Goal: Information Seeking & Learning: Learn about a topic

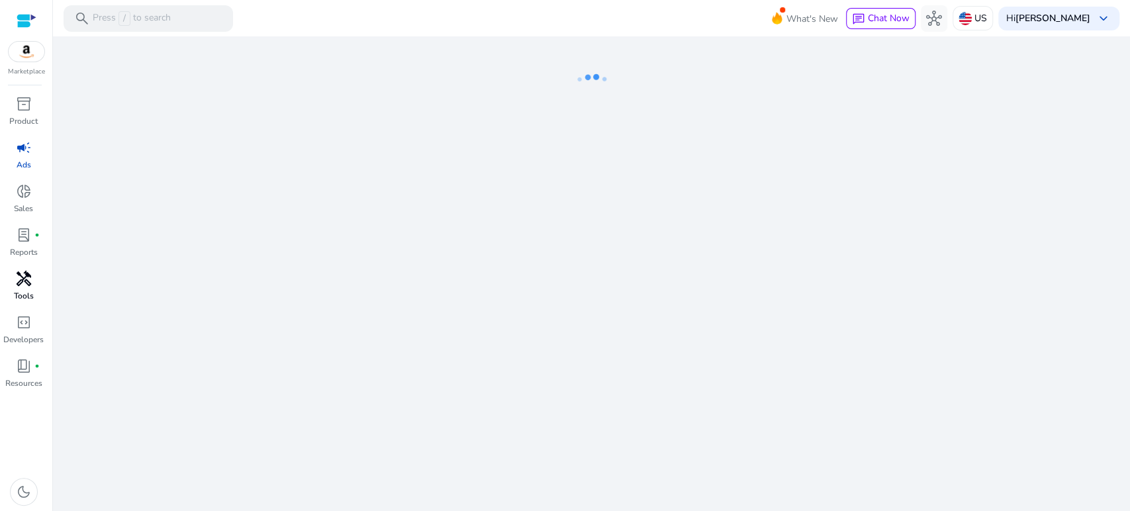
click at [26, 274] on span "handyman" at bounding box center [24, 279] width 16 height 16
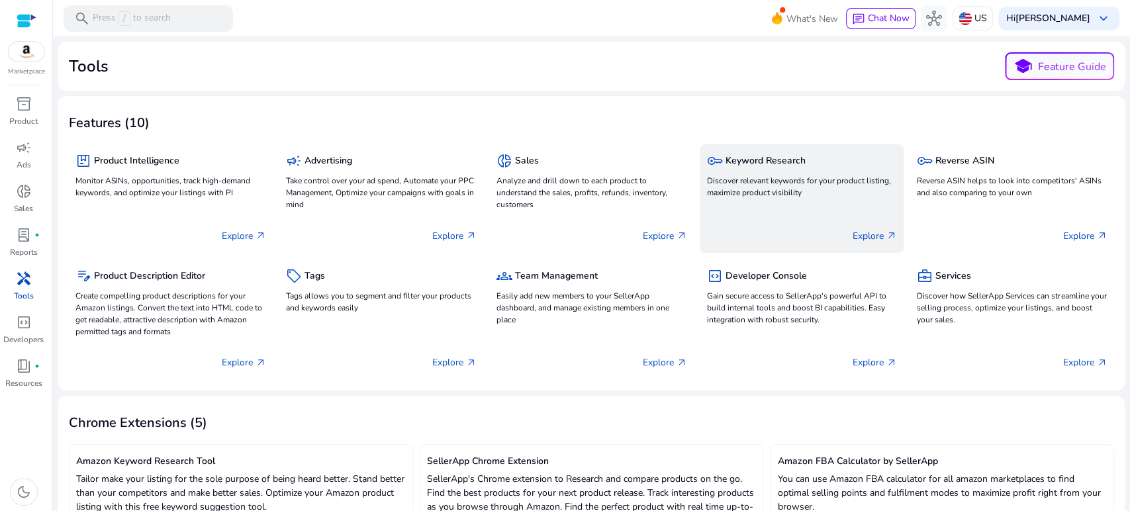
click at [721, 183] on p "Discover relevant keywords for your product listing, maximize product visibility" at bounding box center [801, 187] width 191 height 24
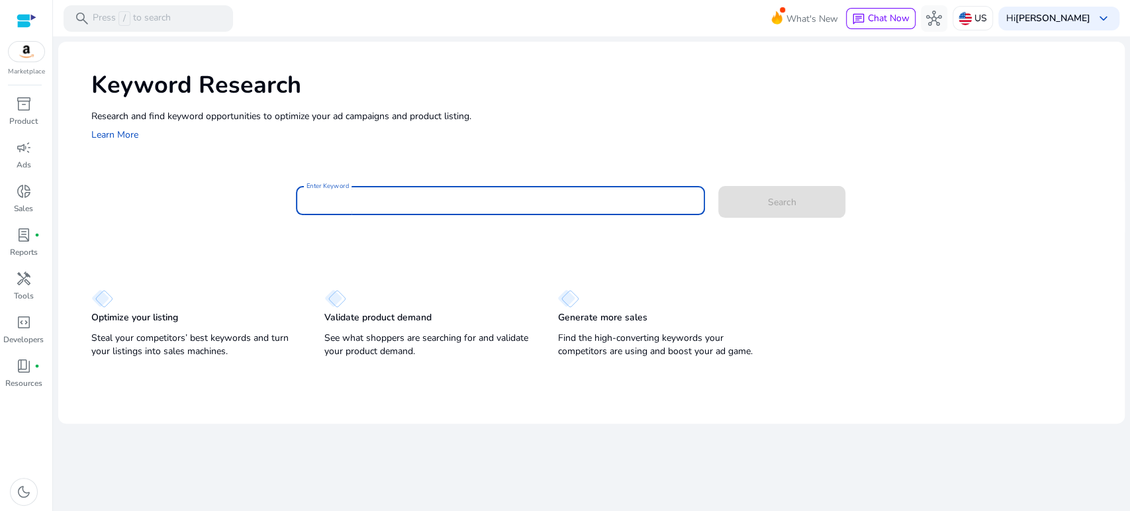
click at [494, 204] on input "Enter Keyword" at bounding box center [500, 200] width 388 height 15
click at [718, 186] on button "Search" at bounding box center [781, 202] width 127 height 32
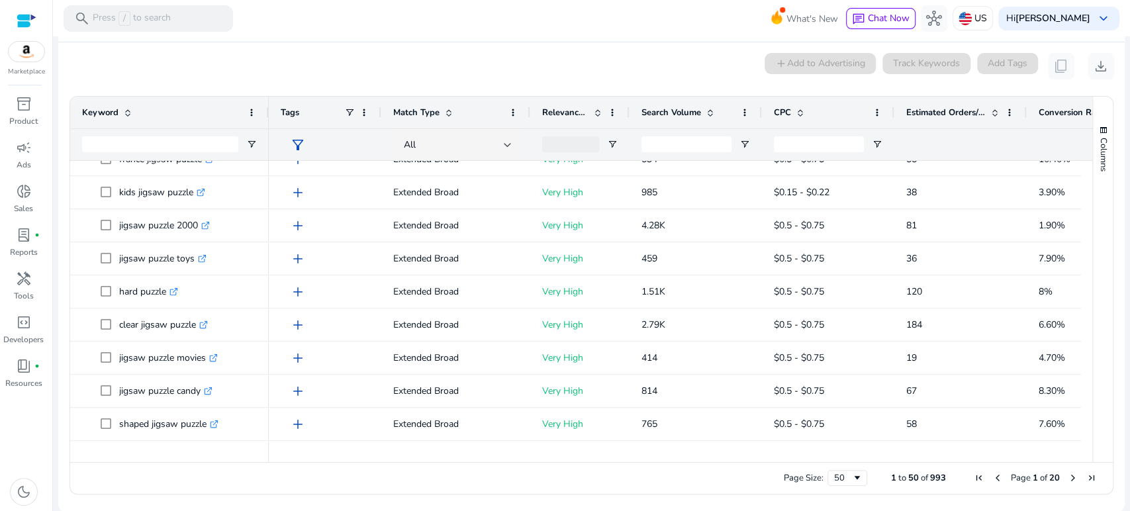
click at [63, 264] on ag-grid-angular "1 to 50 of 993. Page 1 of 20 Drag here to set row groups Drag here to set colum…" at bounding box center [591, 295] width 1065 height 412
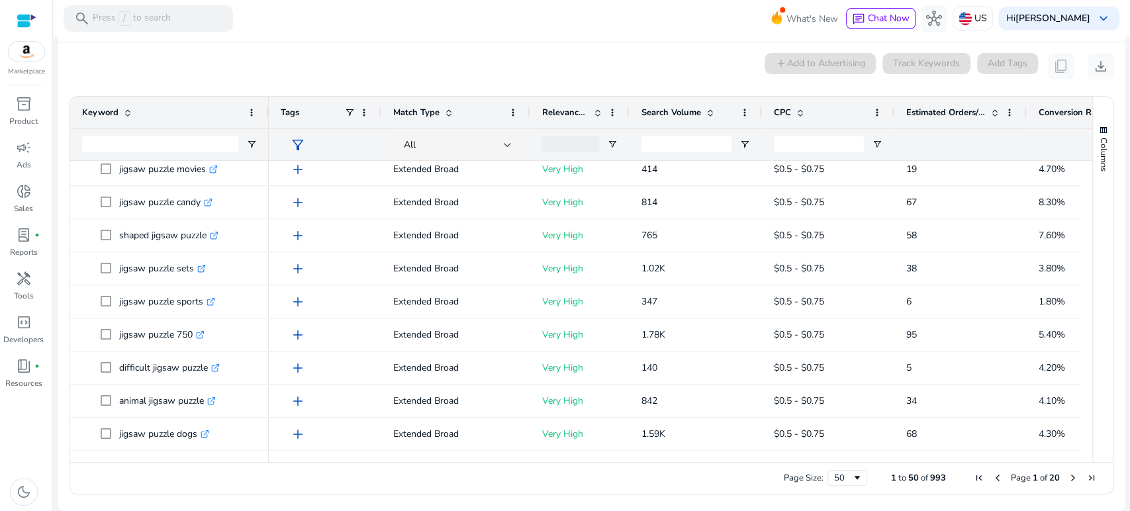
click at [311, 72] on div "0 keyword(s) selected add Add to Advertising Track Keywords Add Tags content_co…" at bounding box center [591, 66] width 1045 height 26
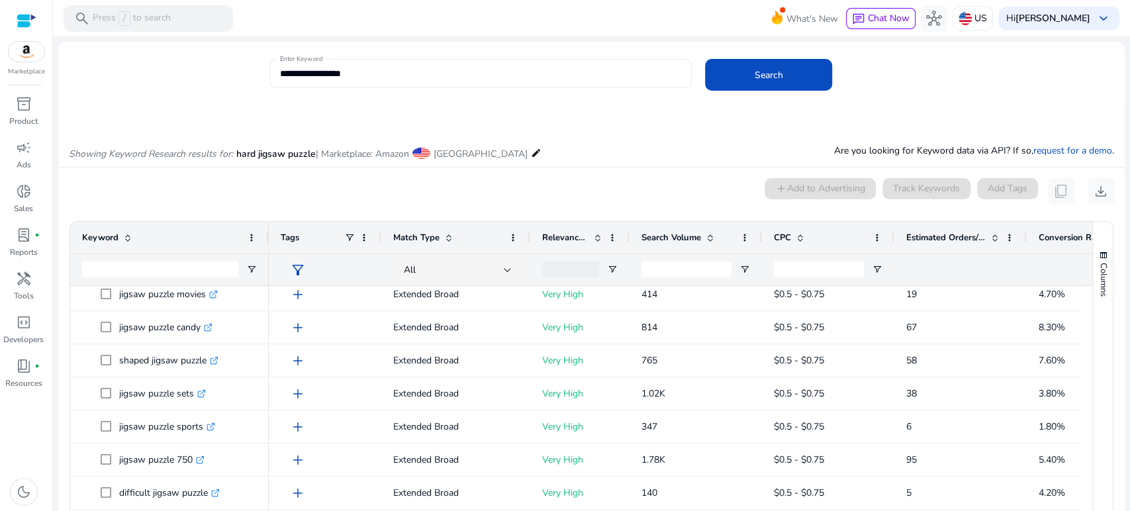
drag, startPoint x: 378, startPoint y: 65, endPoint x: 326, endPoint y: 72, distance: 52.8
click at [320, 69] on div "**********" at bounding box center [480, 73] width 401 height 29
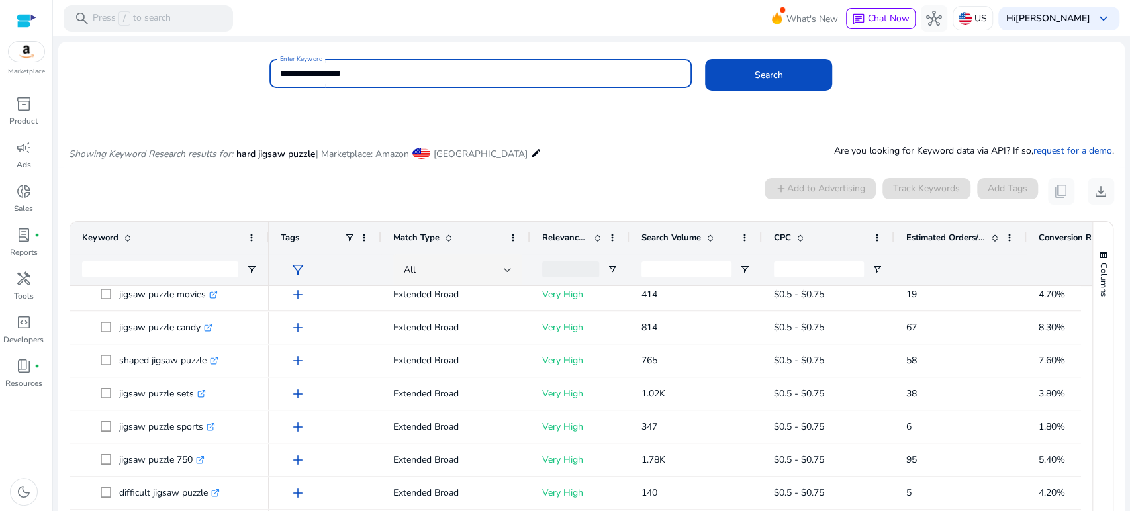
drag, startPoint x: 341, startPoint y: 66, endPoint x: 238, endPoint y: 67, distance: 103.2
click at [238, 67] on div "**********" at bounding box center [585, 80] width 1055 height 43
click at [705, 59] on button "Search" at bounding box center [768, 75] width 127 height 32
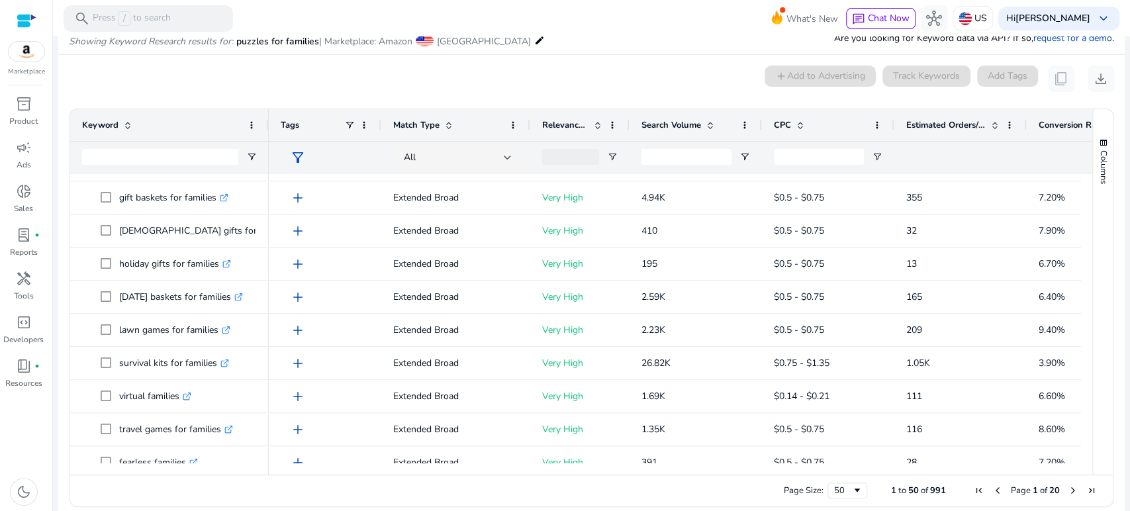
scroll to position [1176, 0]
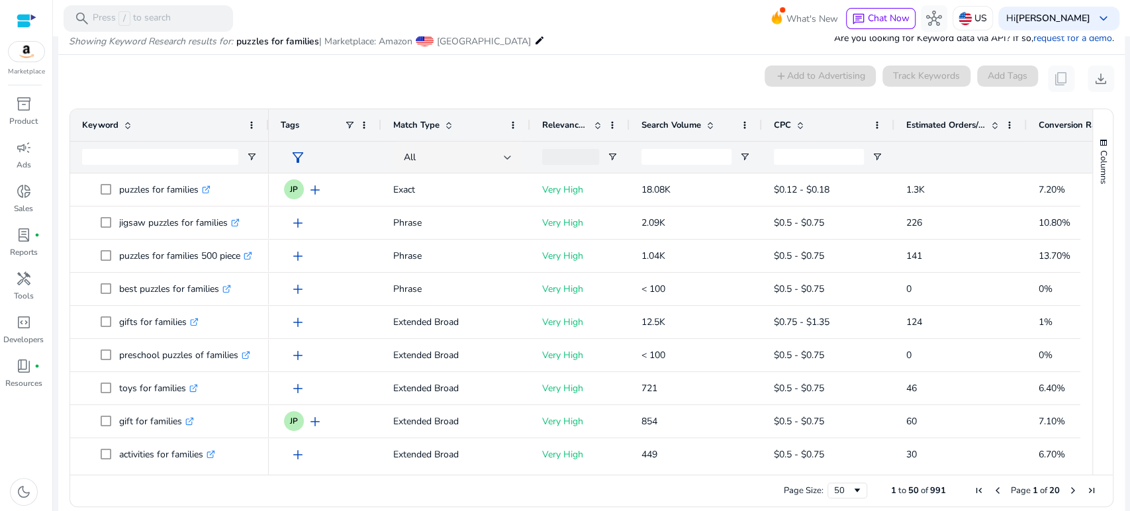
drag, startPoint x: 354, startPoint y: 84, endPoint x: 398, endPoint y: 43, distance: 59.9
click at [354, 85] on div "0 keyword(s) selected add Add to Advertising Track Keywords Add Tags content_co…" at bounding box center [591, 79] width 1045 height 26
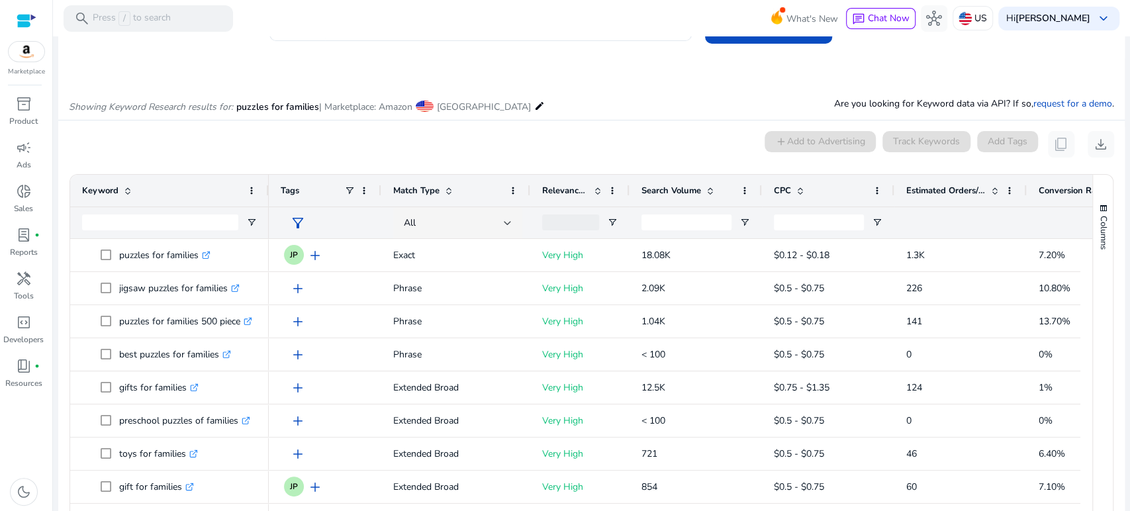
scroll to position [0, 0]
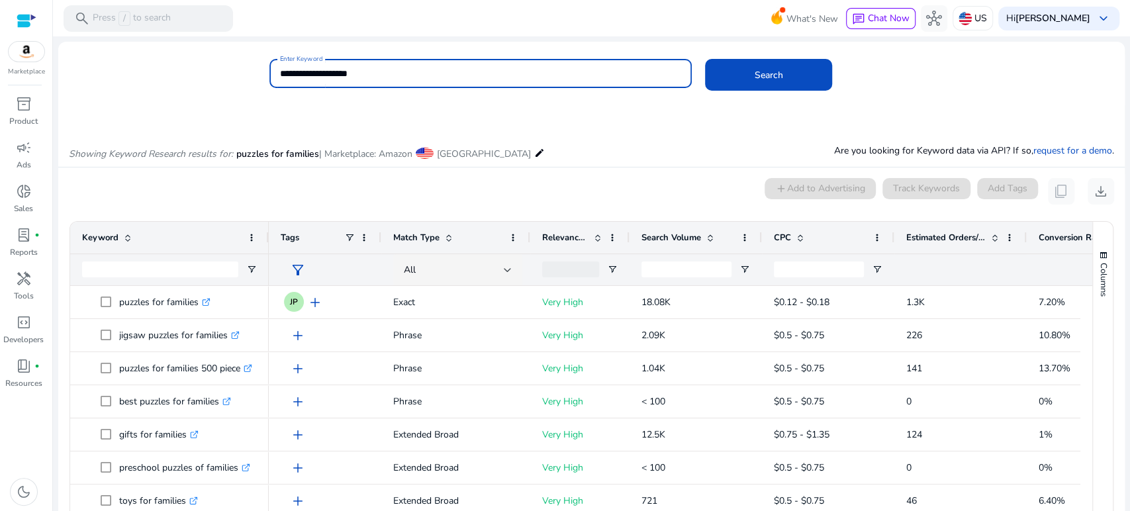
drag, startPoint x: 378, startPoint y: 75, endPoint x: 245, endPoint y: 67, distance: 133.2
click at [245, 67] on div "**********" at bounding box center [585, 80] width 1055 height 43
type input "**********"
click at [705, 59] on button "Search" at bounding box center [768, 75] width 127 height 32
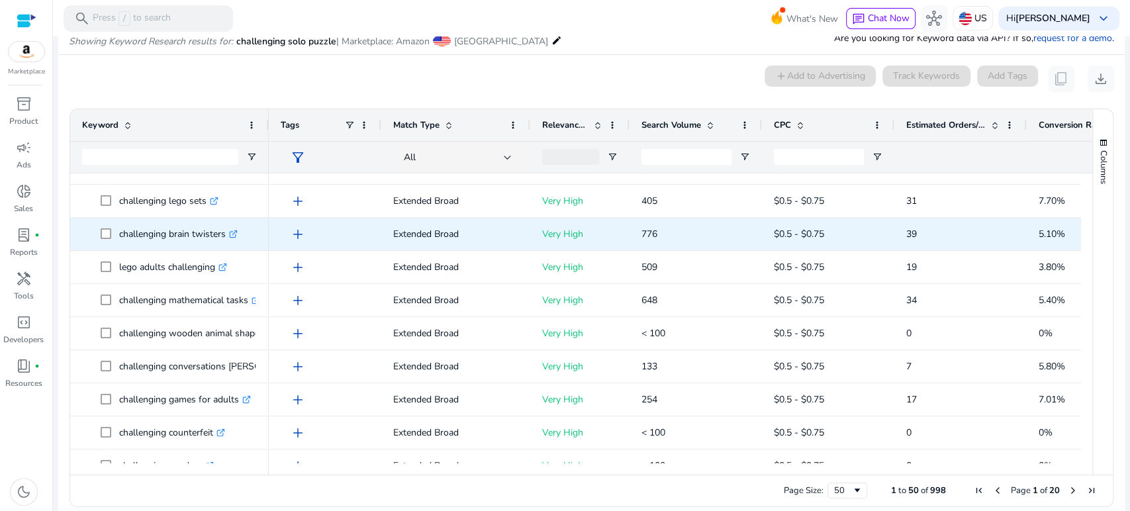
scroll to position [905, 0]
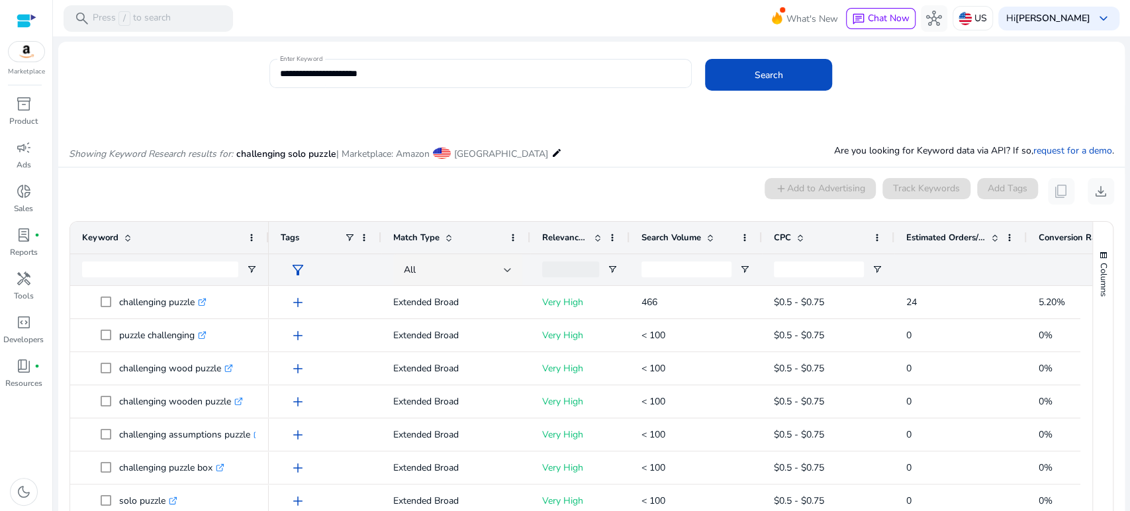
scroll to position [125, 0]
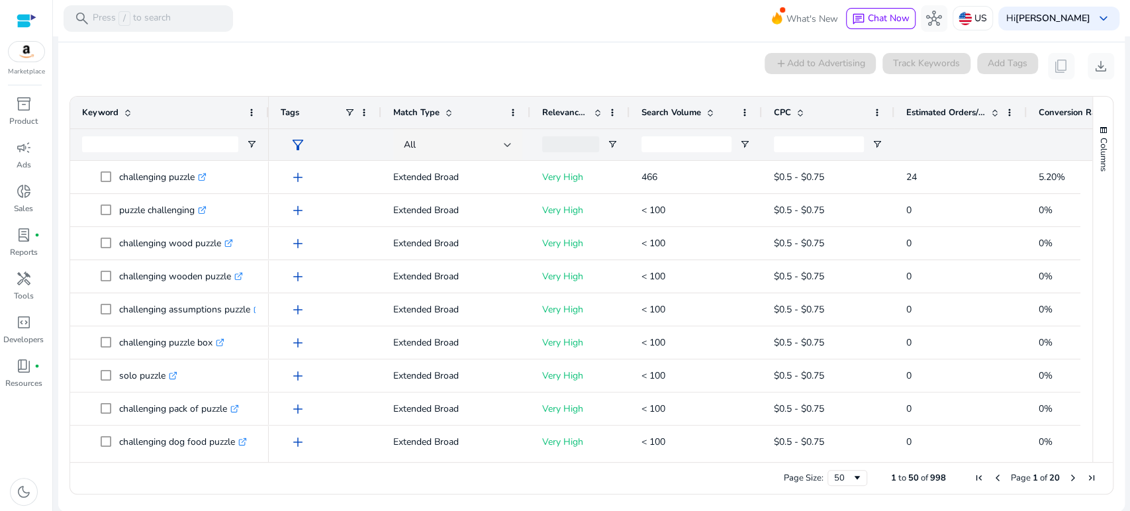
click at [349, 63] on div "0 keyword(s) selected add Add to Advertising Track Keywords Add Tags content_co…" at bounding box center [591, 66] width 1045 height 26
click at [301, 78] on div "0 keyword(s) selected add Add to Advertising Track Keywords Add Tags content_co…" at bounding box center [591, 66] width 1045 height 26
click at [385, 69] on div "0 keyword(s) selected add Add to Advertising Track Keywords Add Tags content_co…" at bounding box center [591, 66] width 1045 height 26
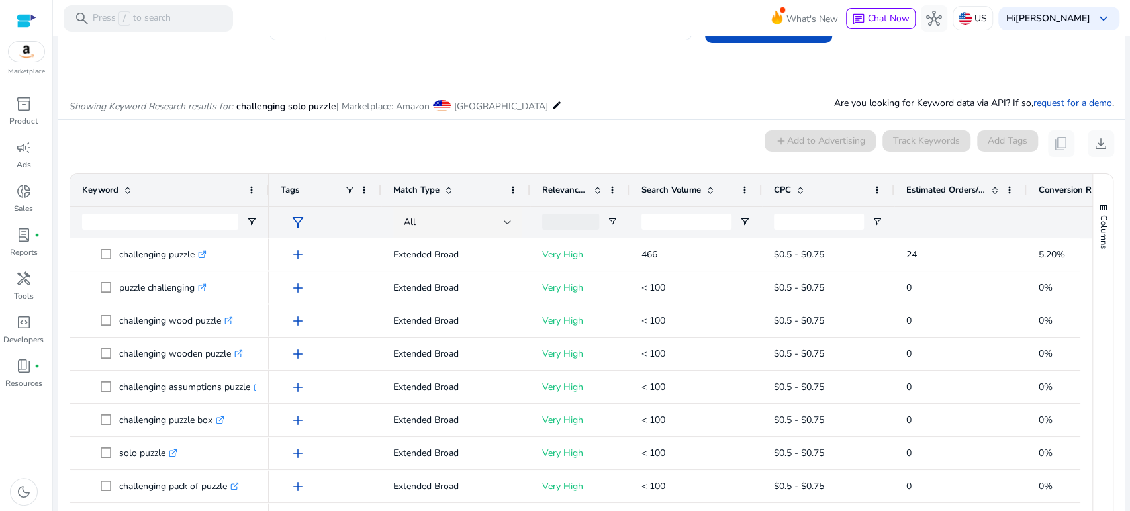
scroll to position [0, 0]
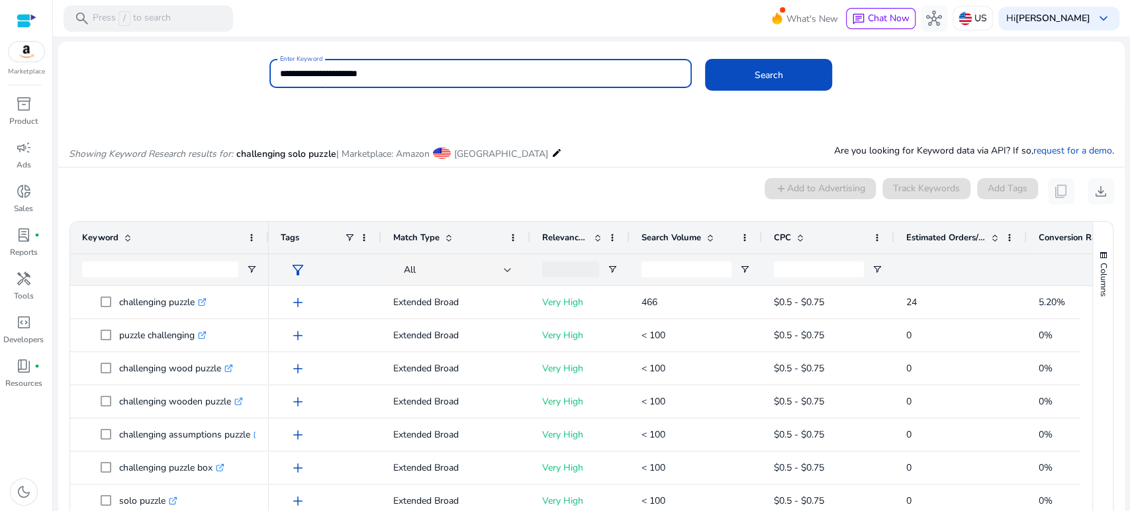
drag, startPoint x: 349, startPoint y: 73, endPoint x: 257, endPoint y: 69, distance: 92.7
click at [257, 69] on div "**********" at bounding box center [585, 80] width 1055 height 43
click at [705, 59] on button "Search" at bounding box center [768, 75] width 127 height 32
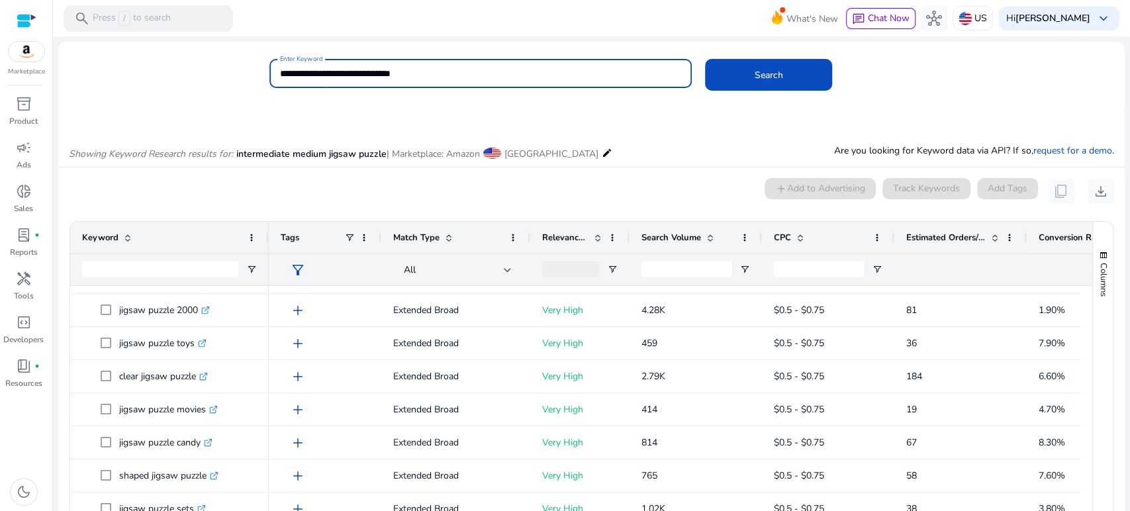
drag, startPoint x: 457, startPoint y: 69, endPoint x: 201, endPoint y: 60, distance: 255.6
click at [201, 60] on div "**********" at bounding box center [585, 80] width 1055 height 43
type input "**********"
click at [705, 59] on button "Search" at bounding box center [768, 75] width 127 height 32
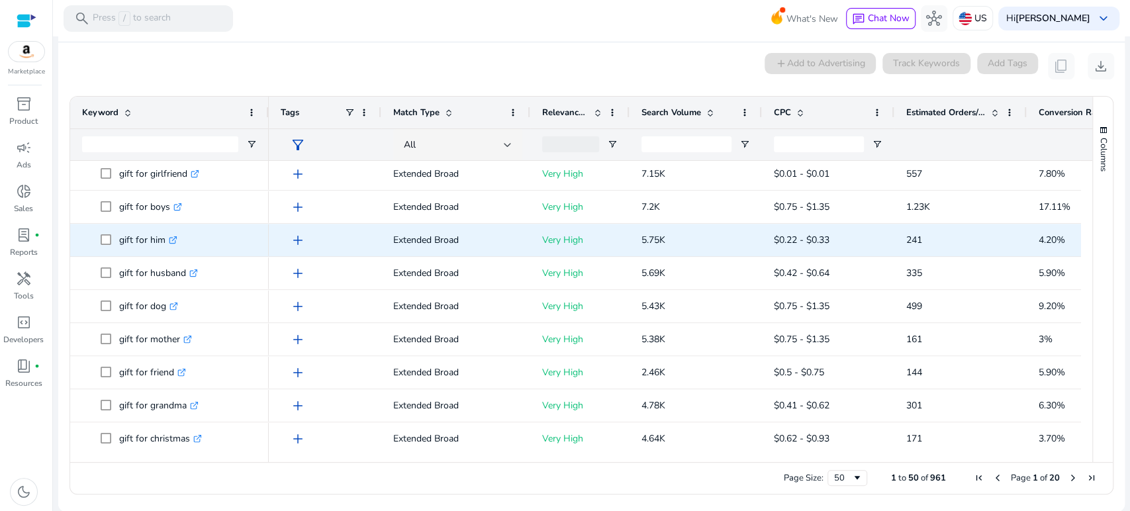
scroll to position [1029, 0]
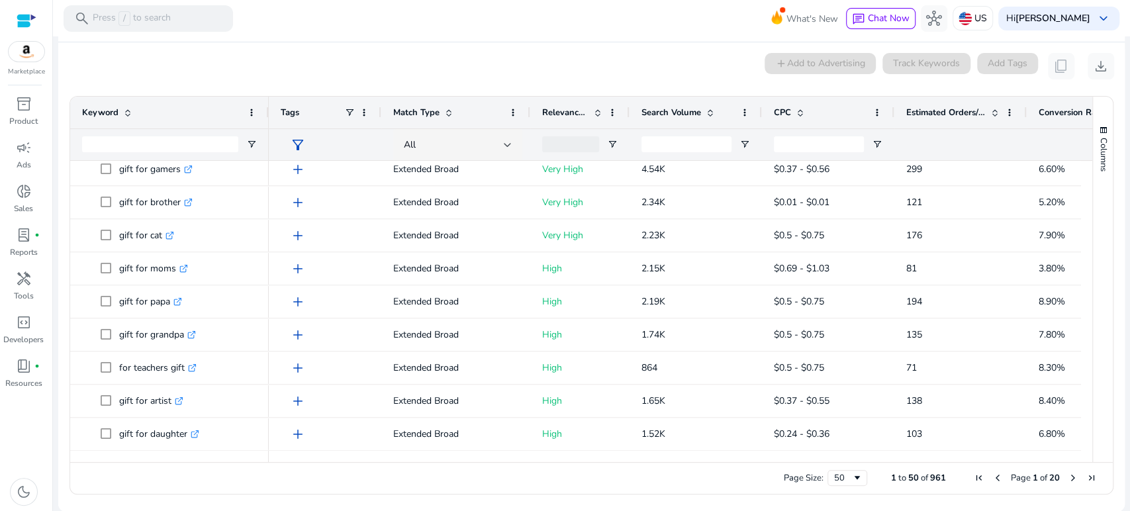
click at [348, 55] on div "0 keyword(s) selected add Add to Advertising Track Keywords Add Tags content_co…" at bounding box center [591, 66] width 1045 height 26
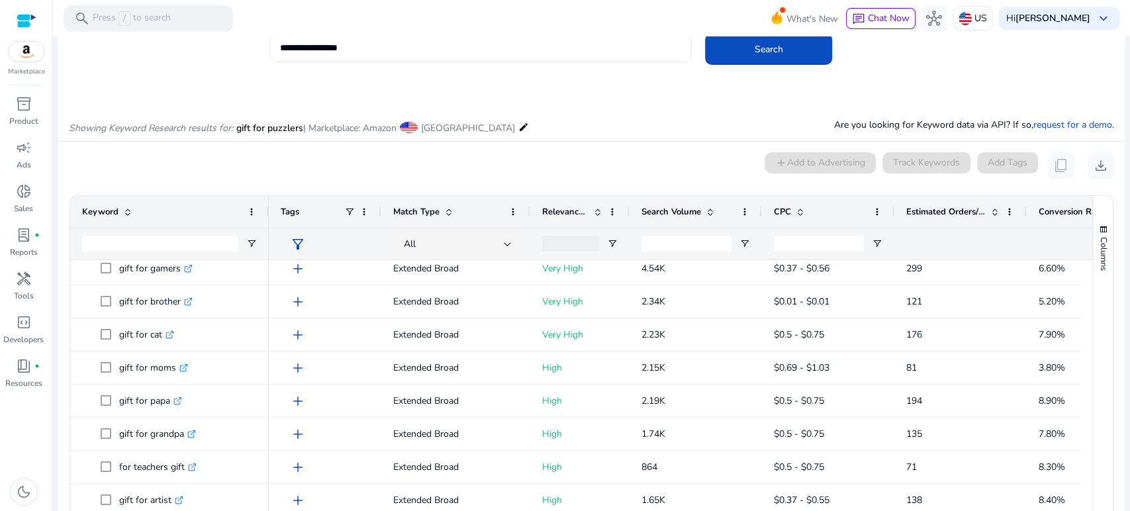
scroll to position [0, 0]
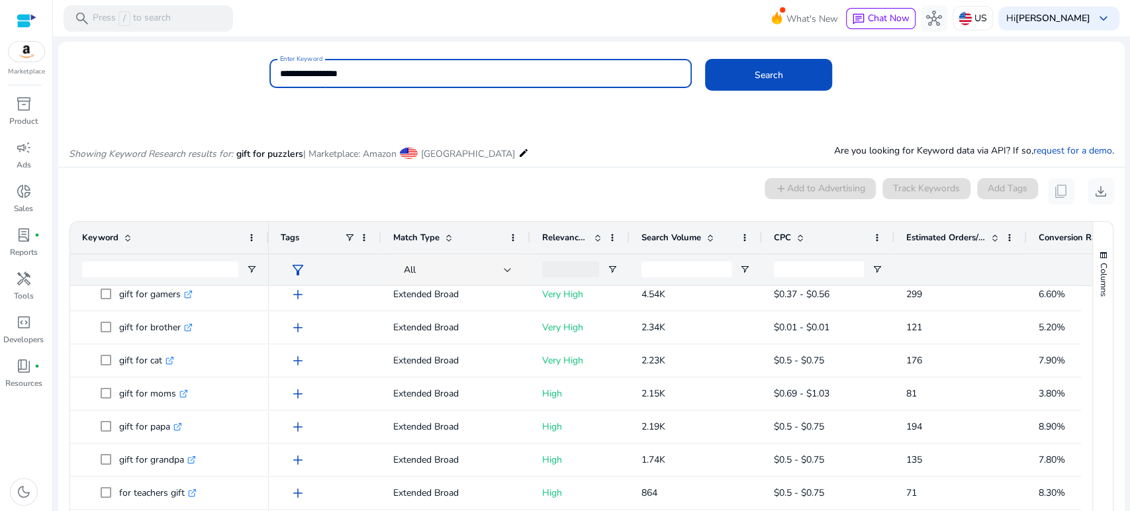
drag, startPoint x: 304, startPoint y: 69, endPoint x: 210, endPoint y: 69, distance: 94.6
click at [210, 69] on div "**********" at bounding box center [585, 80] width 1055 height 43
type input "**********"
click at [705, 59] on button "Search" at bounding box center [768, 75] width 127 height 32
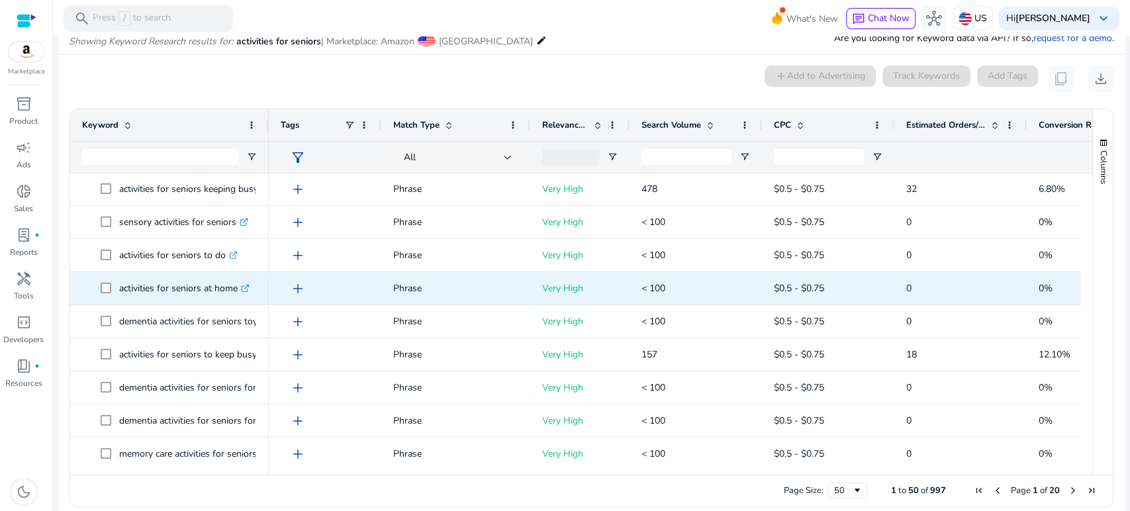
scroll to position [294, 0]
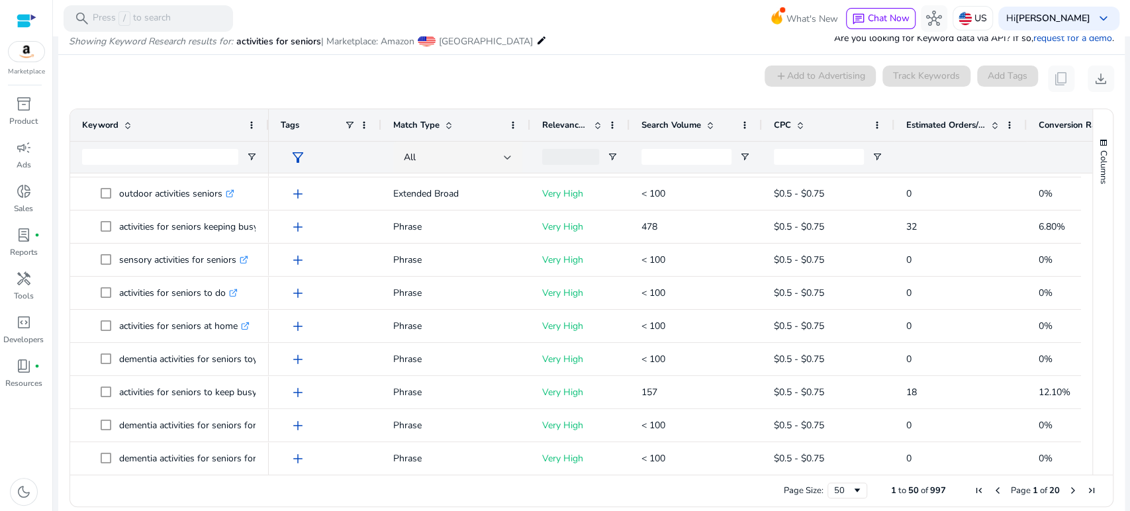
click at [922, 123] on span "Estimated Orders/Month" at bounding box center [945, 125] width 79 height 12
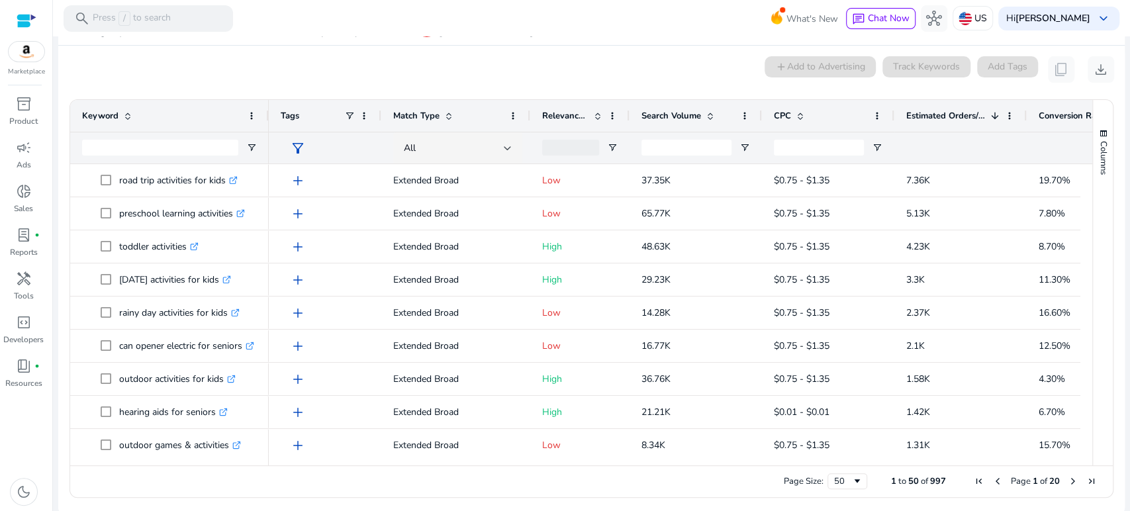
scroll to position [125, 0]
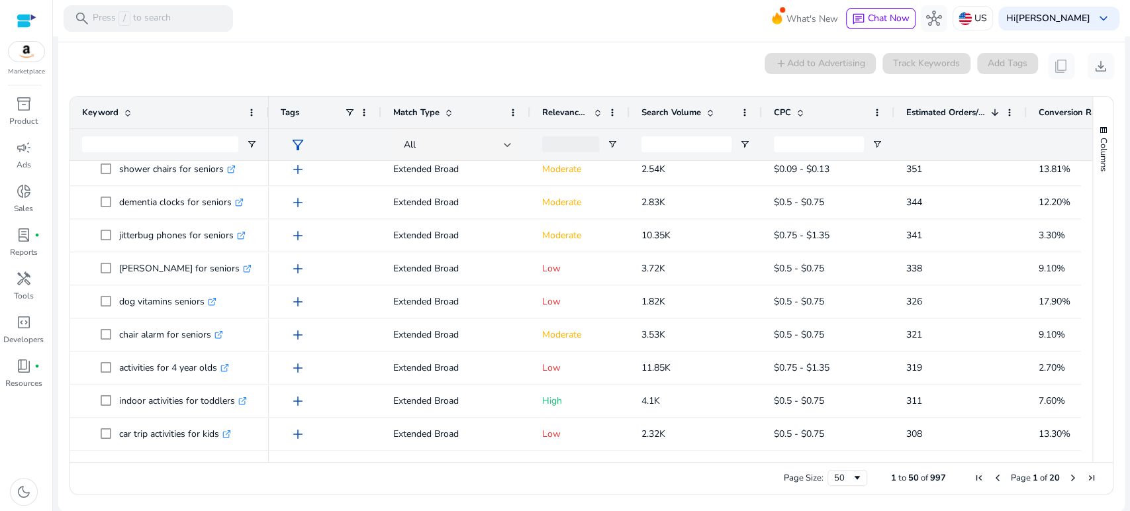
click at [388, 56] on div "0 keyword(s) selected add Add to Advertising Track Keywords Add Tags content_co…" at bounding box center [591, 66] width 1045 height 26
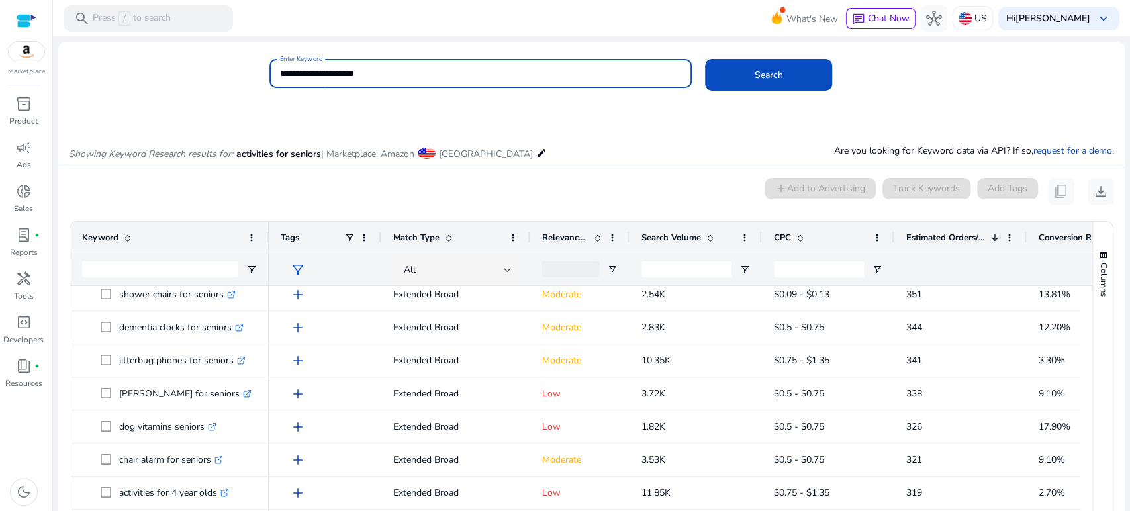
click at [280, 69] on input "**********" at bounding box center [480, 73] width 401 height 15
click at [705, 59] on button "Search" at bounding box center [768, 75] width 127 height 32
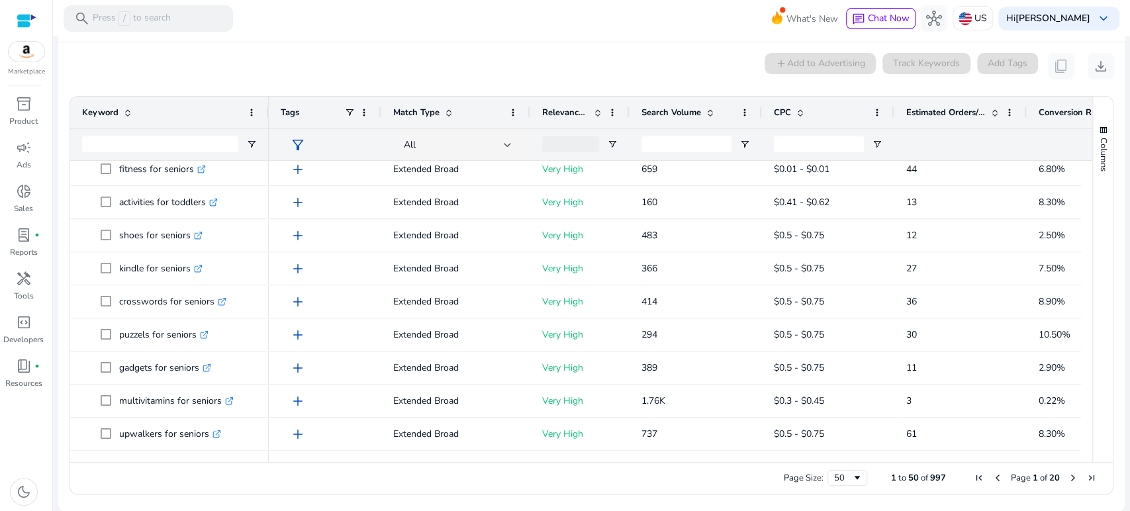
drag, startPoint x: 257, startPoint y: 73, endPoint x: 290, endPoint y: 71, distance: 33.2
click at [257, 73] on div "0 keyword(s) selected add Add to Advertising Track Keywords Add Tags content_co…" at bounding box center [591, 66] width 1045 height 26
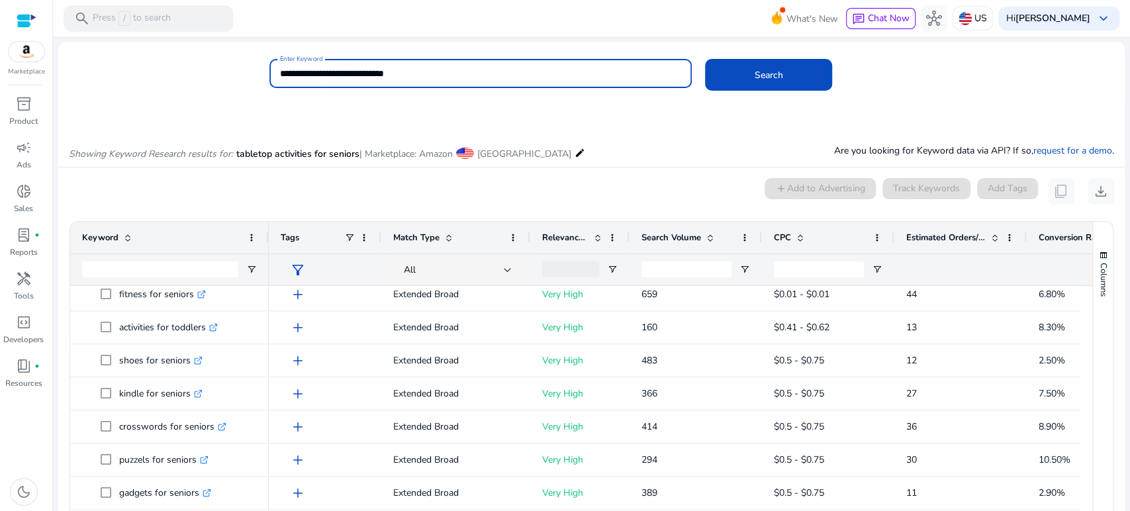
drag, startPoint x: 351, startPoint y: 72, endPoint x: 258, endPoint y: 62, distance: 93.2
click at [258, 62] on div "**********" at bounding box center [585, 80] width 1055 height 43
type input "**********"
click at [705, 59] on button "Search" at bounding box center [768, 75] width 127 height 32
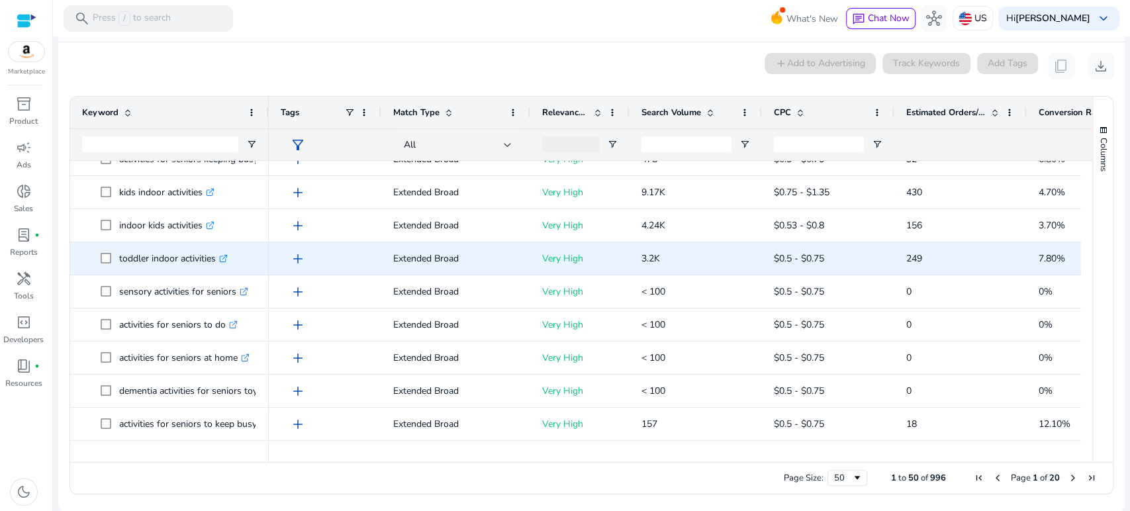
scroll to position [441, 0]
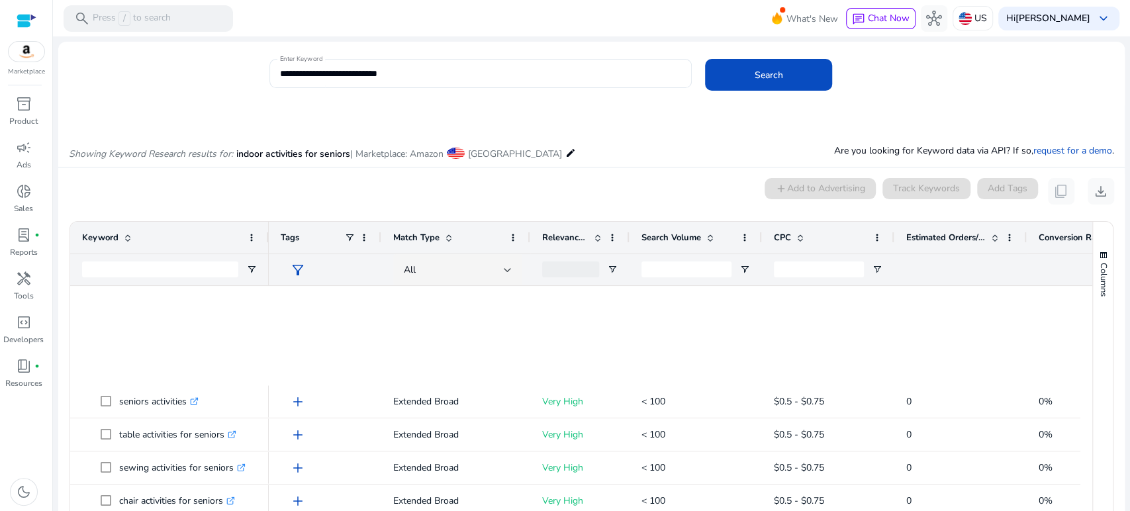
scroll to position [441, 0]
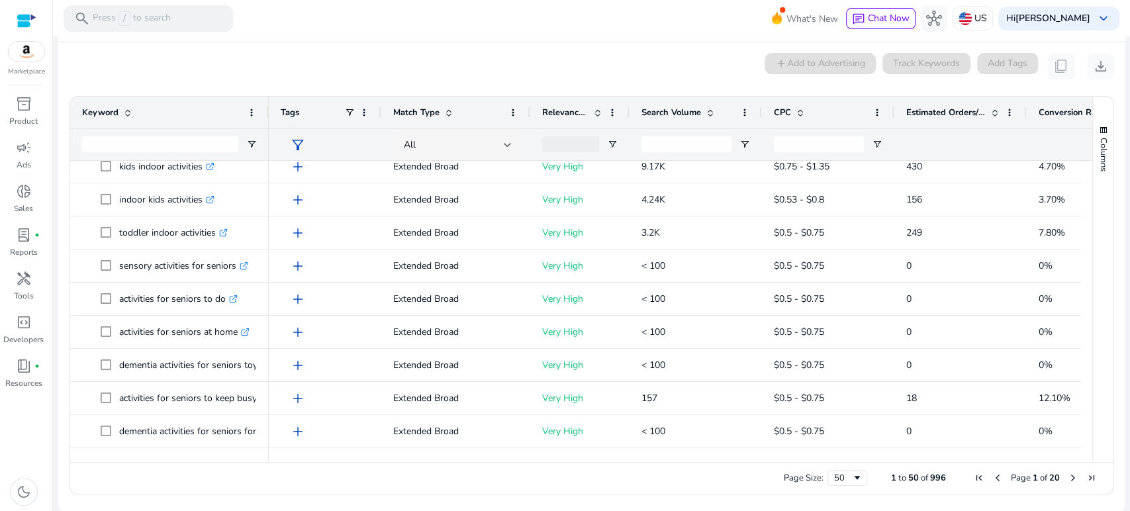
click at [377, 66] on div "0 keyword(s) selected add Add to Advertising Track Keywords Add Tags content_co…" at bounding box center [591, 66] width 1045 height 26
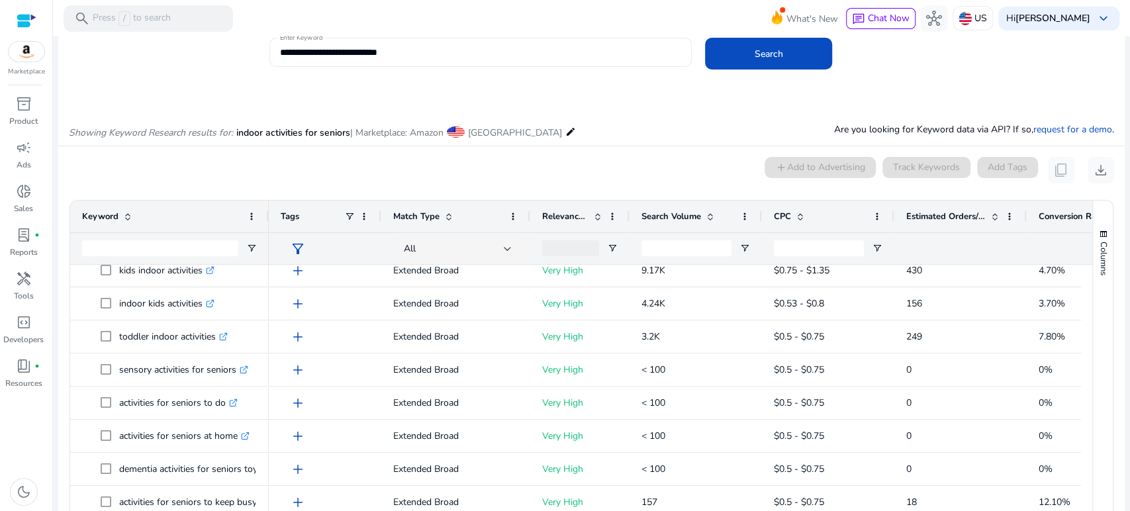
scroll to position [0, 0]
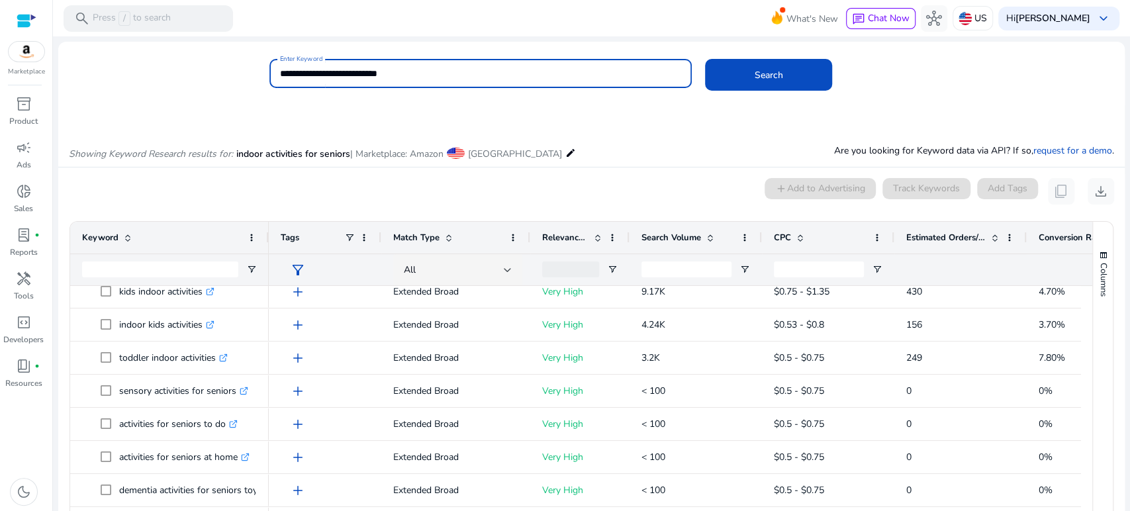
drag, startPoint x: 418, startPoint y: 73, endPoint x: 263, endPoint y: 61, distance: 154.6
click at [263, 61] on div "**********" at bounding box center [585, 80] width 1055 height 43
click at [705, 59] on button "Search" at bounding box center [768, 75] width 127 height 32
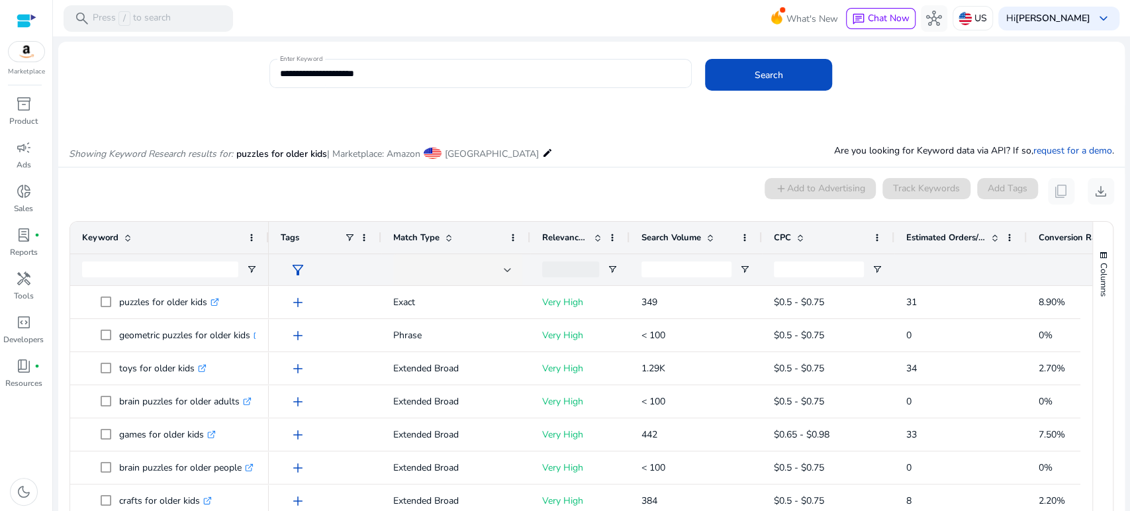
click at [190, 115] on div "Showing Keyword Research results for: puzzles for older kids | Marketplace: Ama…" at bounding box center [591, 139] width 1066 height 54
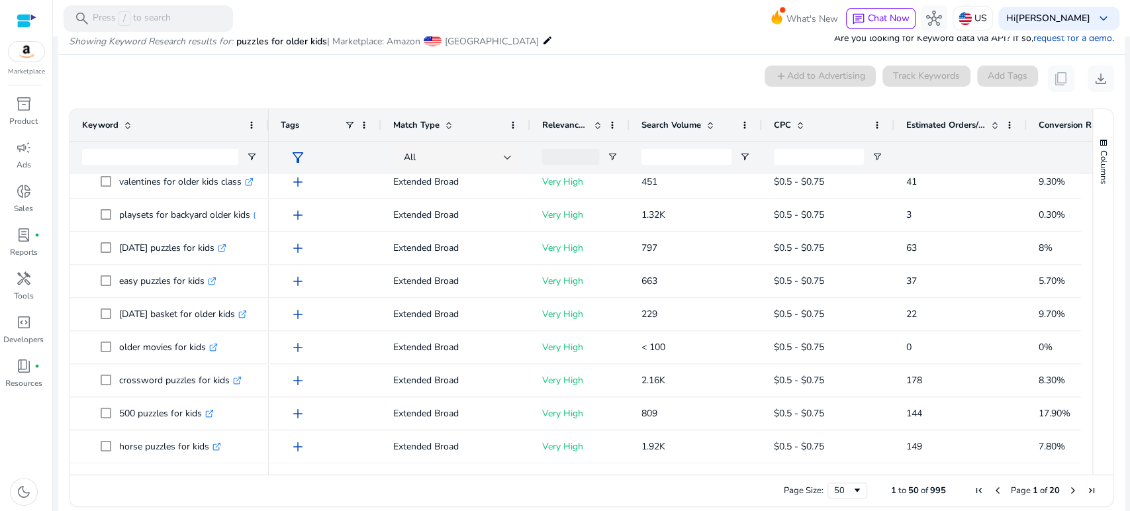
click at [349, 93] on mat-card "0 keyword(s) selected add Add to Advertising Track Keywords Add Tags content_co…" at bounding box center [591, 289] width 1066 height 469
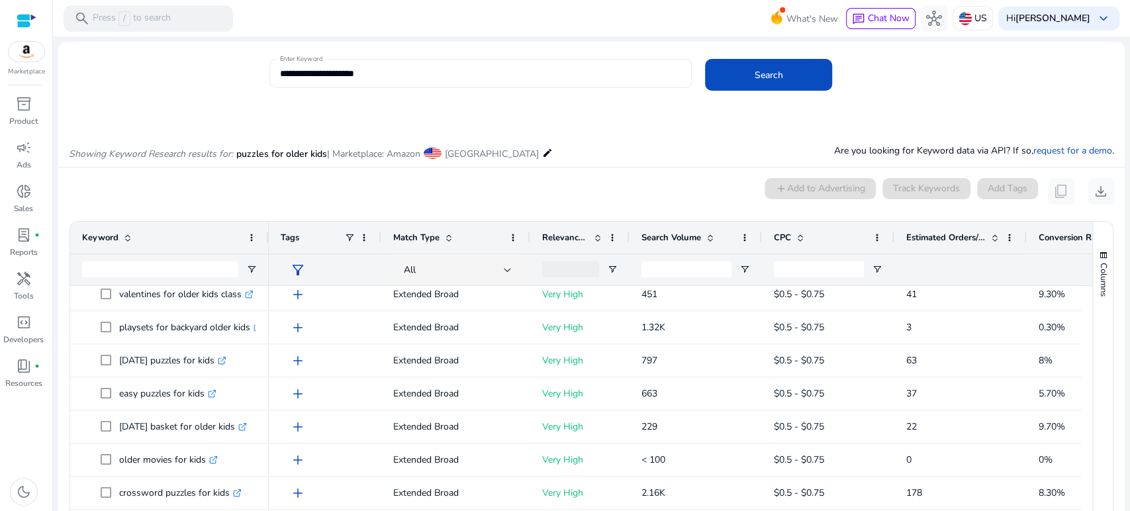
click at [347, 73] on input "**********" at bounding box center [480, 73] width 401 height 15
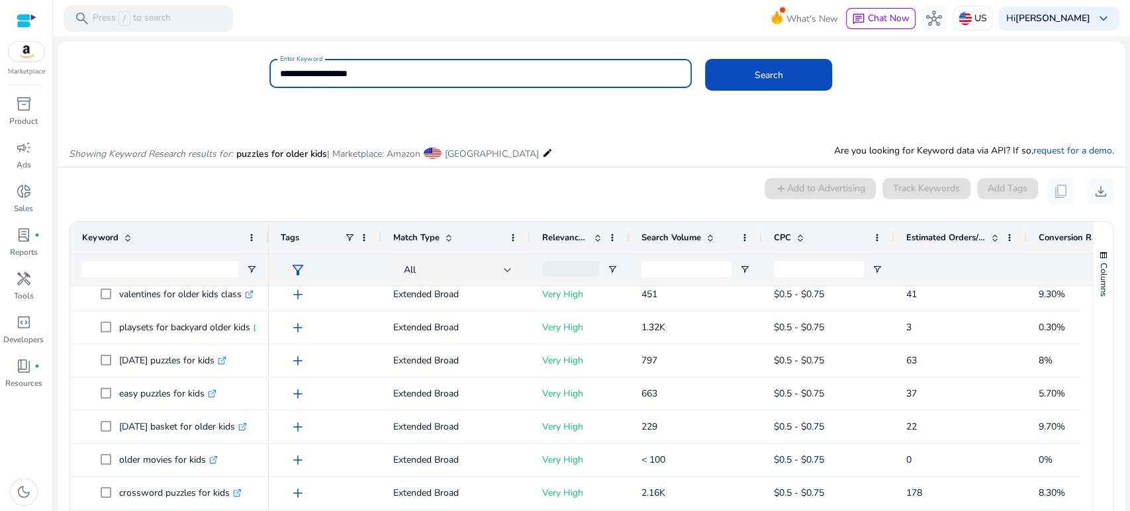
click at [705, 59] on button "Search" at bounding box center [768, 75] width 127 height 32
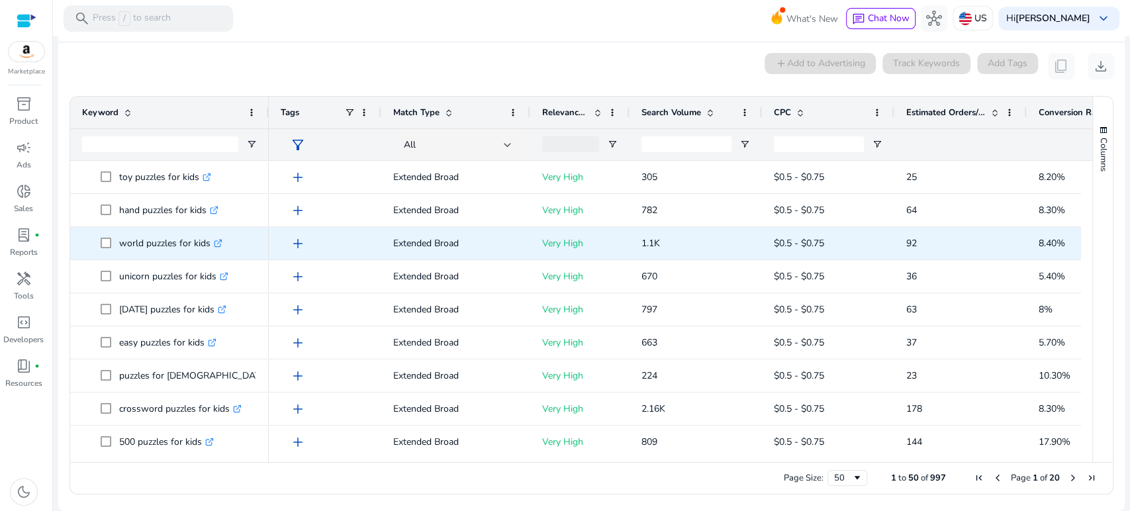
scroll to position [795, 0]
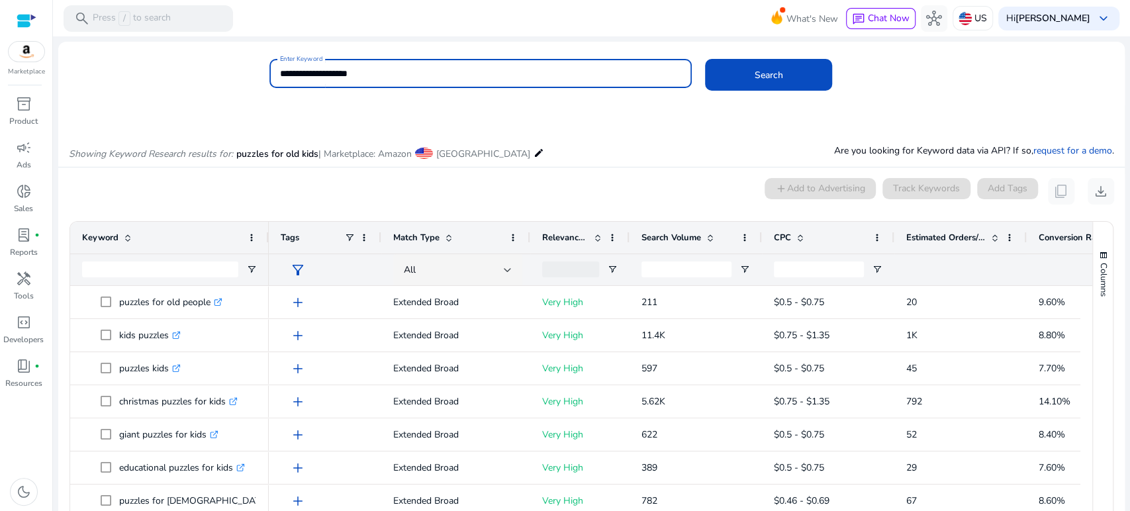
drag, startPoint x: 328, startPoint y: 72, endPoint x: 438, endPoint y: 73, distance: 110.5
click at [438, 73] on input "**********" at bounding box center [480, 73] width 401 height 15
click at [705, 59] on button "Search" at bounding box center [768, 75] width 127 height 32
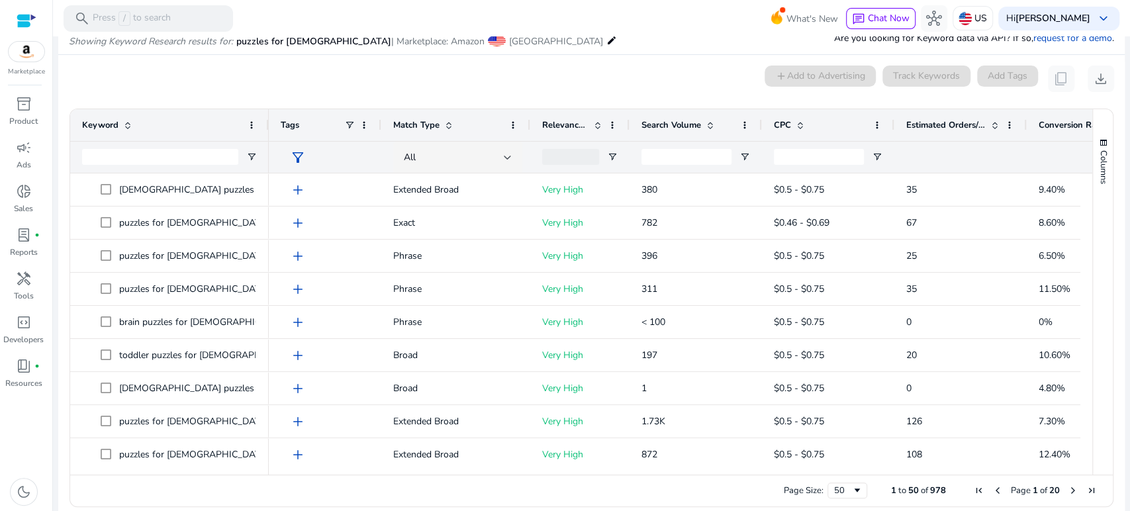
click at [318, 80] on div "0 keyword(s) selected add Add to Advertising Track Keywords Add Tags content_co…" at bounding box center [591, 79] width 1045 height 26
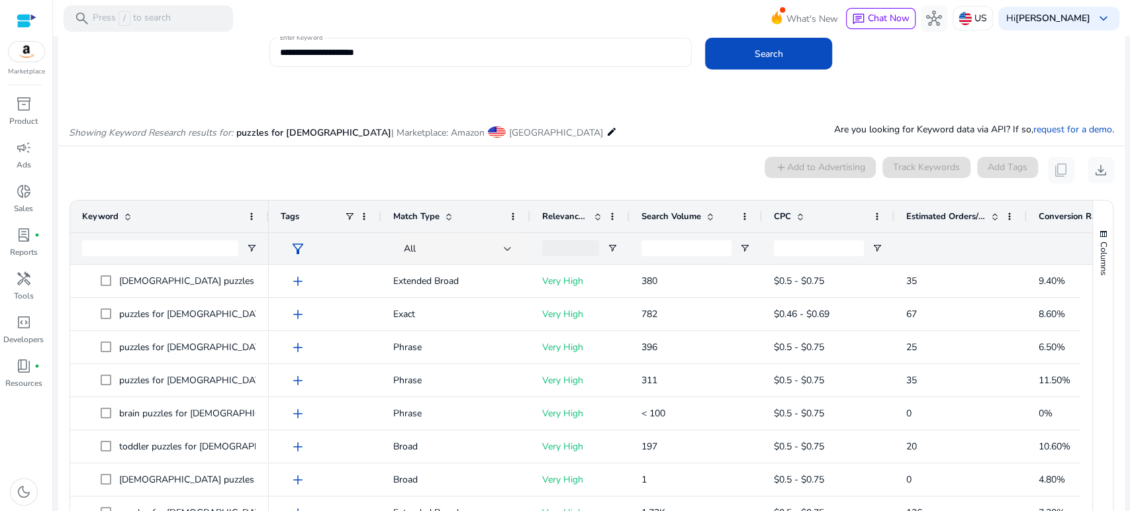
scroll to position [0, 0]
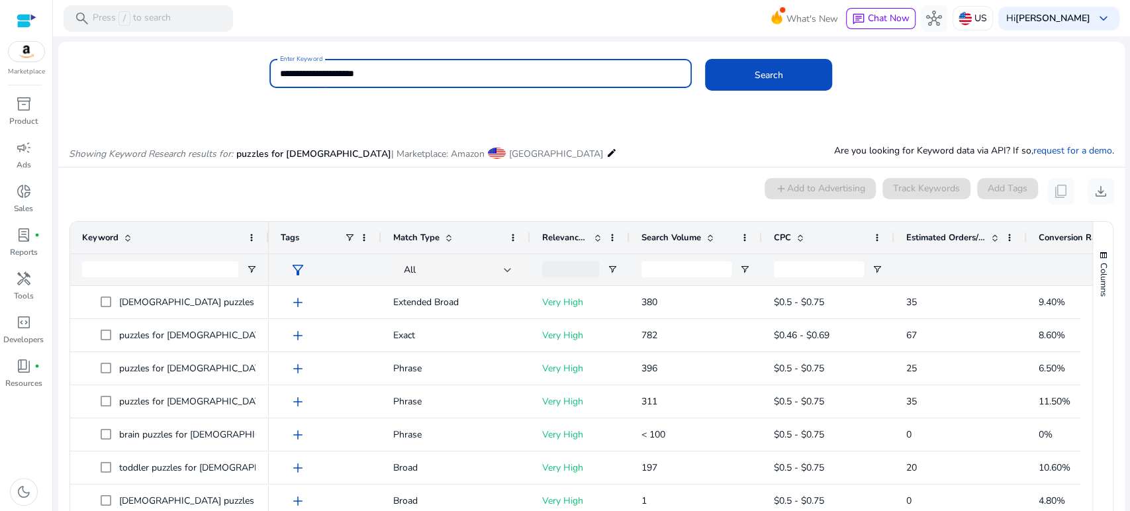
drag, startPoint x: 404, startPoint y: 70, endPoint x: 220, endPoint y: 72, distance: 184.0
click at [220, 72] on div "**********" at bounding box center [585, 80] width 1055 height 43
click at [705, 59] on button "Search" at bounding box center [768, 75] width 127 height 32
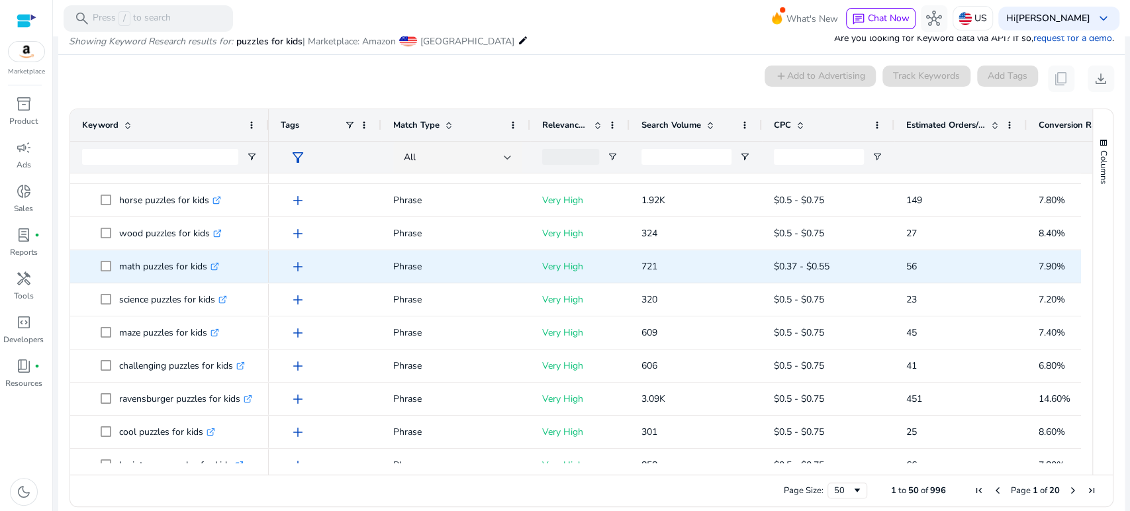
scroll to position [662, 0]
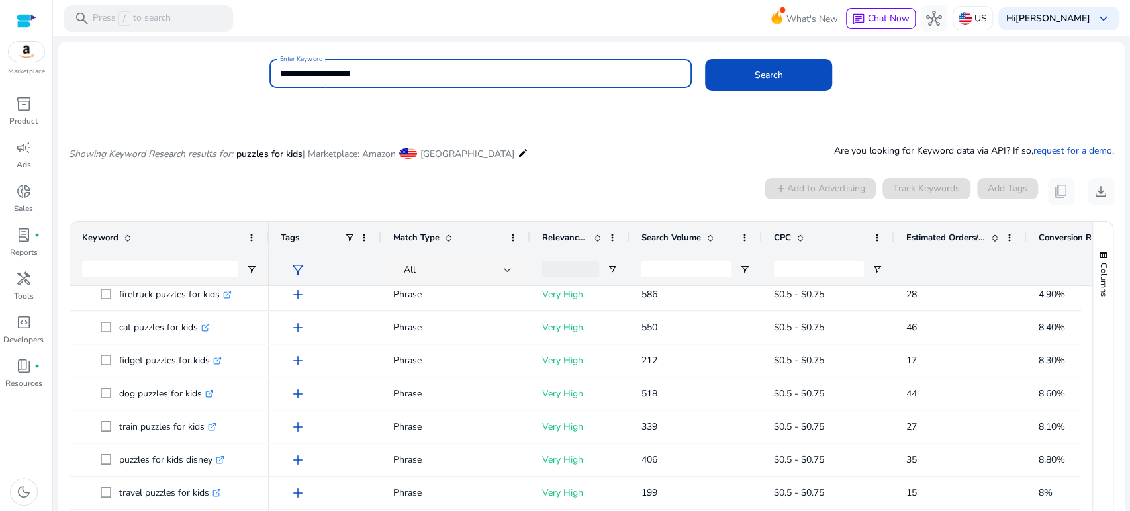
click at [705, 59] on button "Search" at bounding box center [768, 75] width 127 height 32
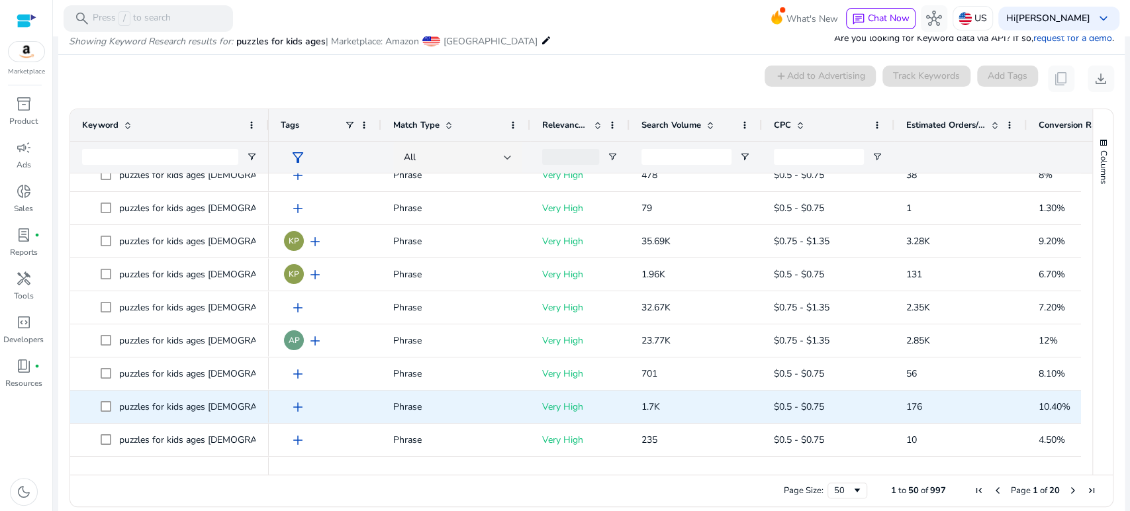
click at [297, 406] on span "add" at bounding box center [298, 407] width 16 height 16
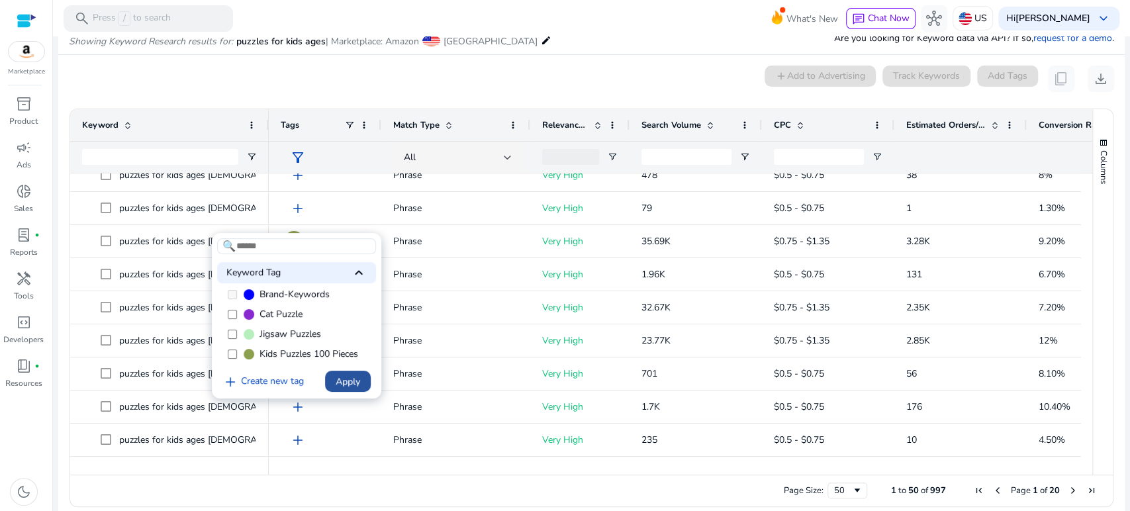
click at [351, 380] on span "Apply" at bounding box center [347, 382] width 24 height 14
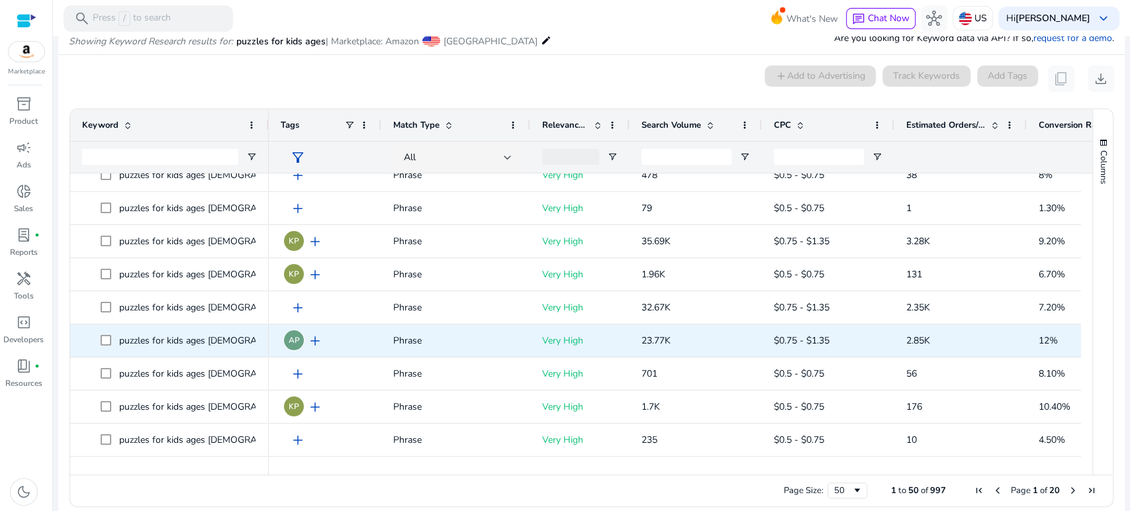
click at [314, 341] on span "add" at bounding box center [315, 341] width 16 height 16
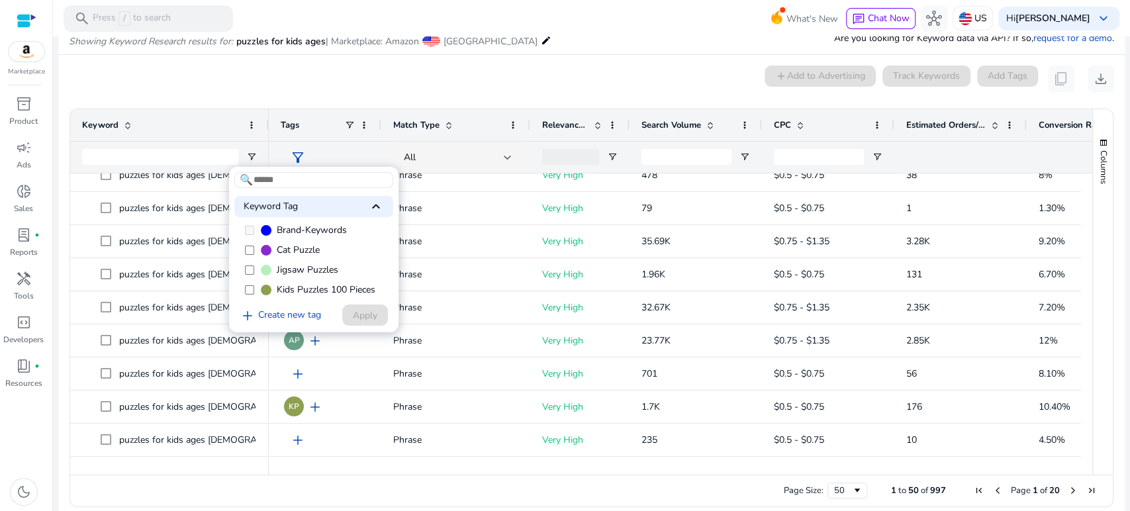
scroll to position [53, 0]
click at [374, 318] on span "Apply" at bounding box center [365, 315] width 24 height 14
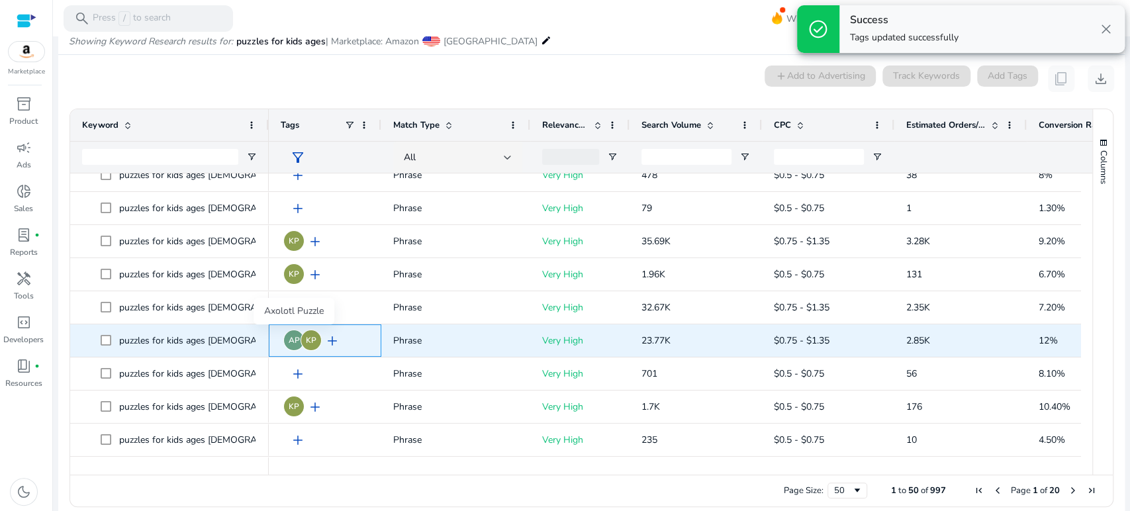
click at [292, 341] on span "AP" at bounding box center [293, 340] width 11 height 8
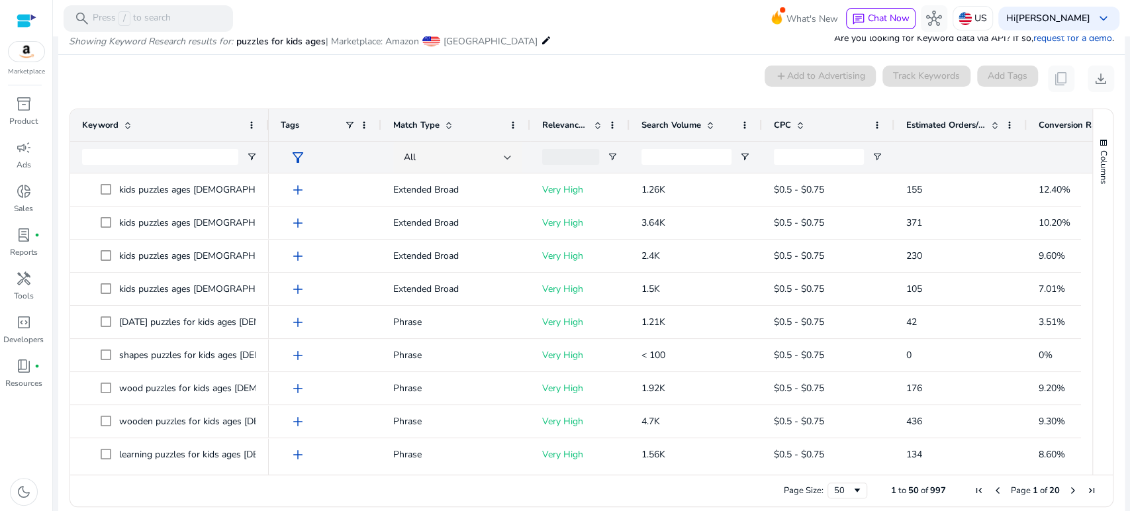
scroll to position [125, 0]
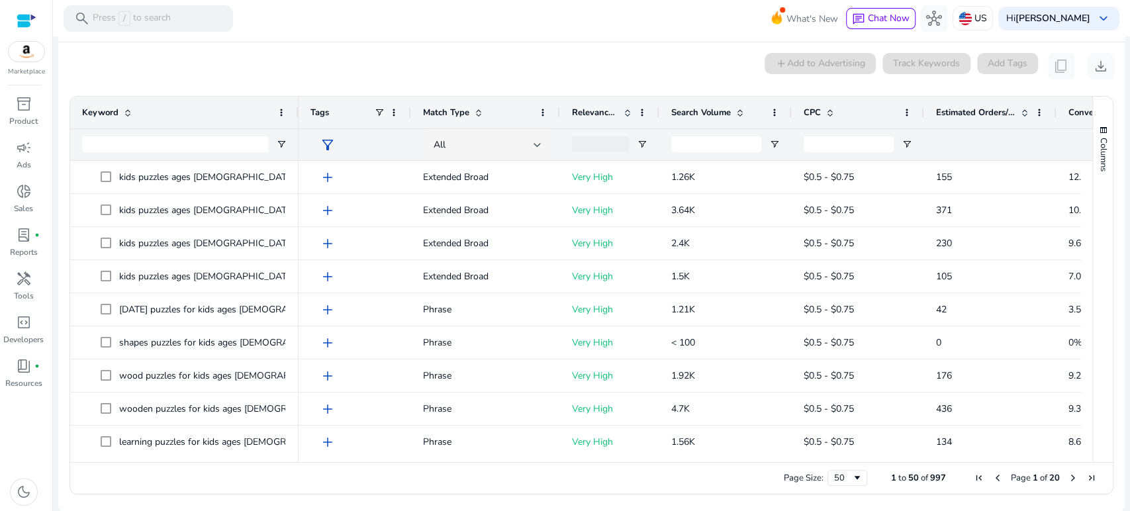
drag, startPoint x: 267, startPoint y: 108, endPoint x: 297, endPoint y: 115, distance: 30.7
click at [297, 115] on div at bounding box center [297, 113] width 5 height 32
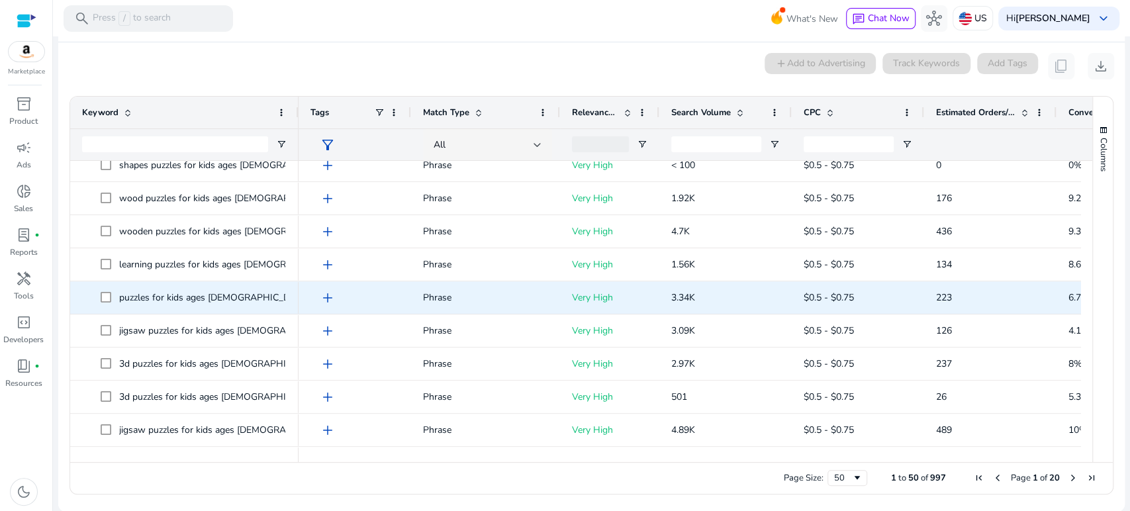
scroll to position [882, 0]
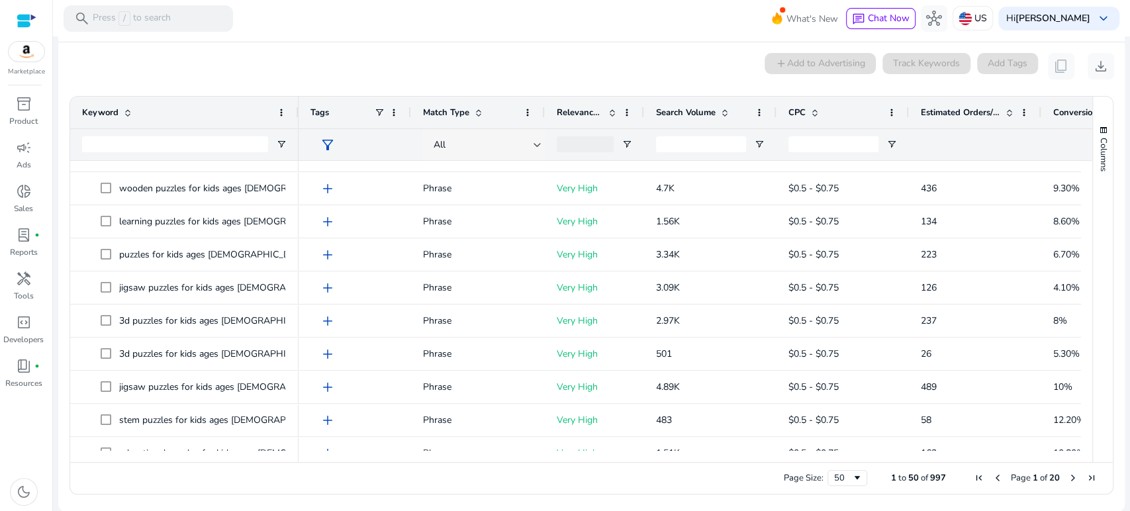
drag, startPoint x: 556, startPoint y: 110, endPoint x: 500, endPoint y: 157, distance: 73.8
click at [500, 157] on div "Tags Match Type Relevance Score Search Volume" at bounding box center [741, 129] width 887 height 64
drag, startPoint x: 541, startPoint y: 111, endPoint x: 495, endPoint y: 120, distance: 46.5
click at [490, 118] on div "Match Type" at bounding box center [477, 113] width 133 height 32
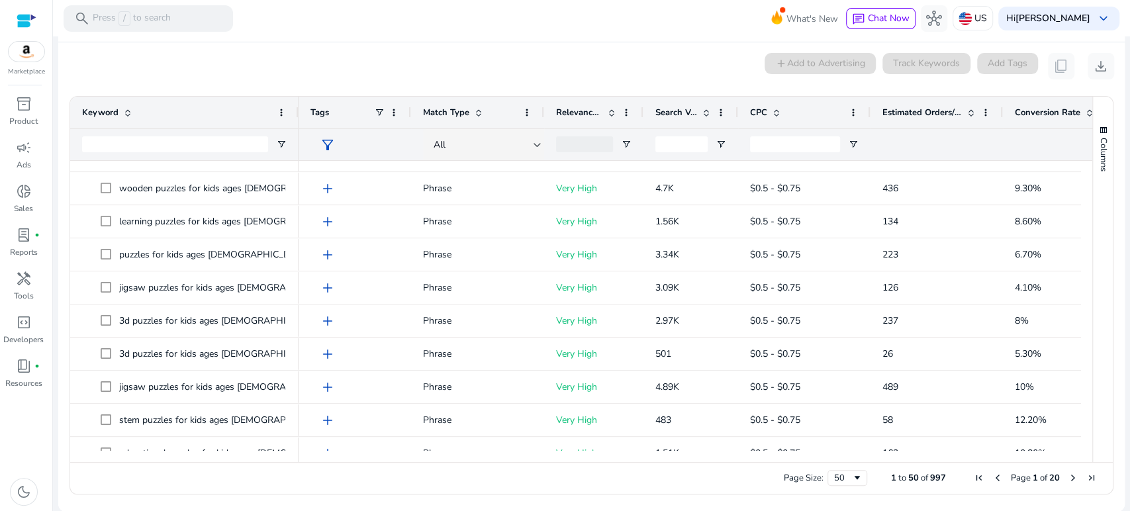
drag, startPoint x: 774, startPoint y: 110, endPoint x: 736, endPoint y: 115, distance: 38.1
click at [736, 115] on div at bounding box center [736, 113] width 5 height 32
drag, startPoint x: 736, startPoint y: 457, endPoint x: 894, endPoint y: 460, distance: 158.2
click at [894, 460] on div at bounding box center [688, 456] width 781 height 12
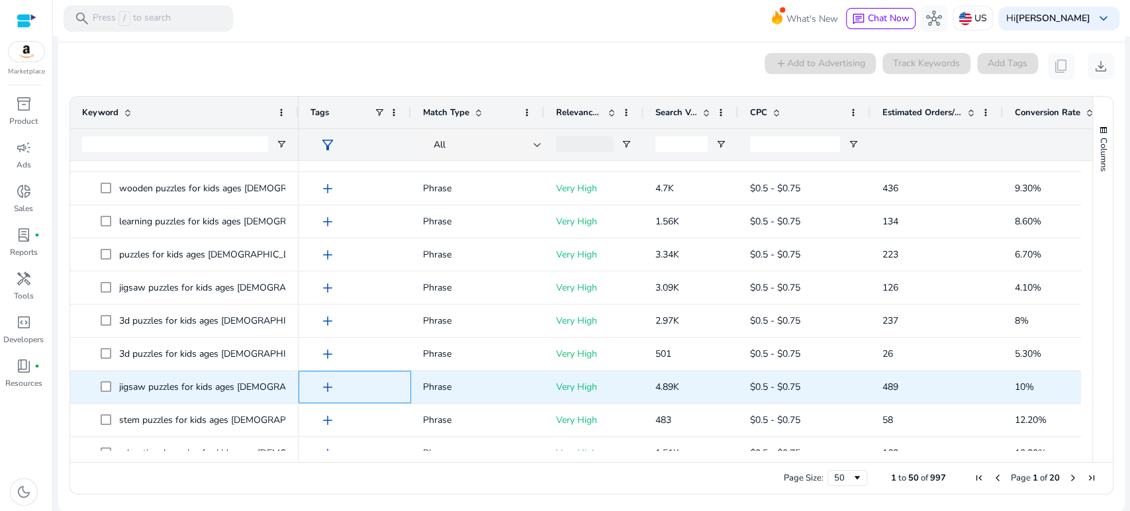
click at [330, 386] on span "add" at bounding box center [328, 387] width 16 height 16
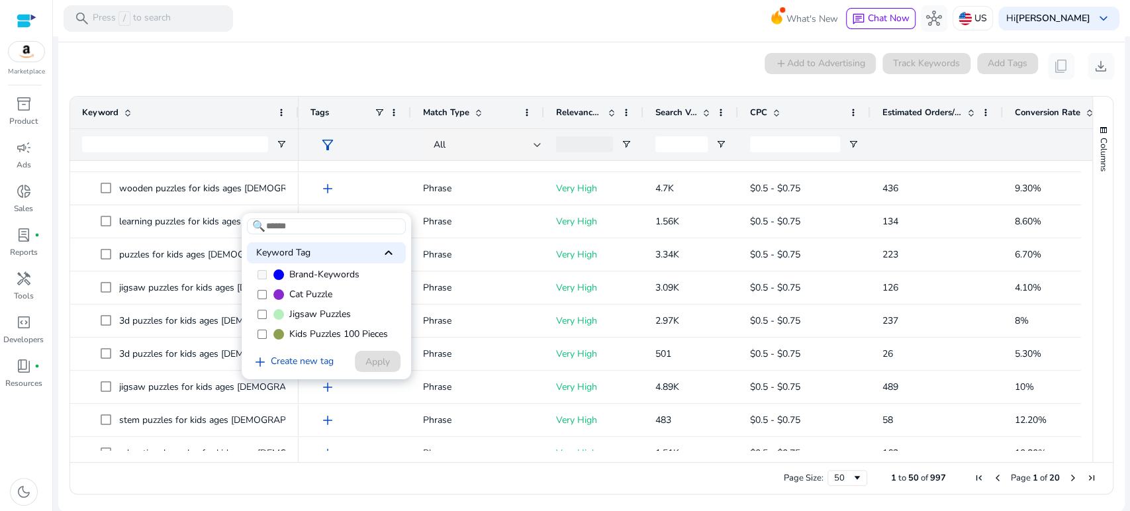
click at [284, 332] on label "Kids Puzzles 100 Pieces" at bounding box center [326, 334] width 159 height 20
click at [391, 359] on span at bounding box center [378, 361] width 46 height 32
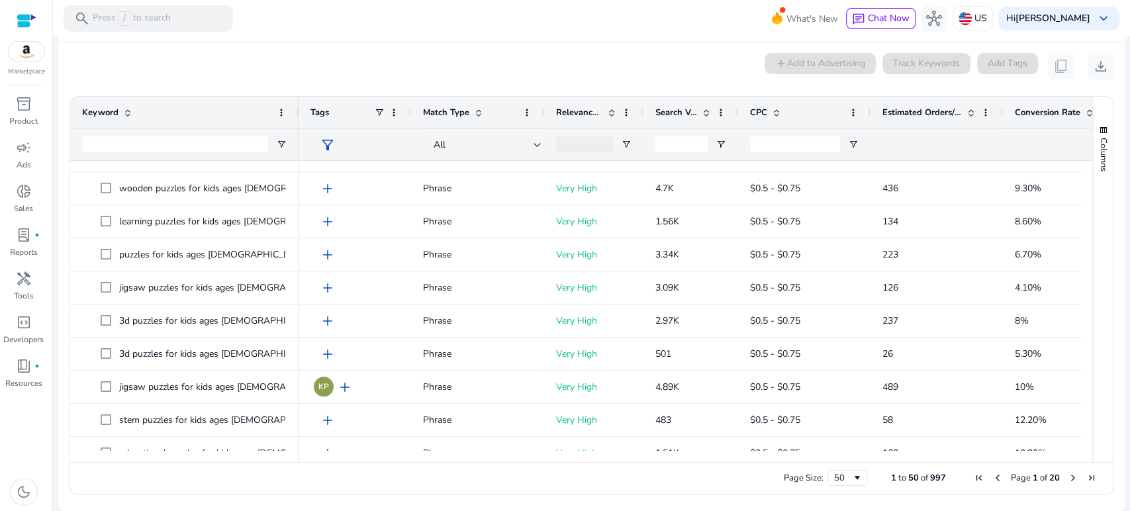
click at [302, 66] on div "0 keyword(s) selected add Add to Advertising Track Keywords Add Tags content_co…" at bounding box center [591, 66] width 1045 height 26
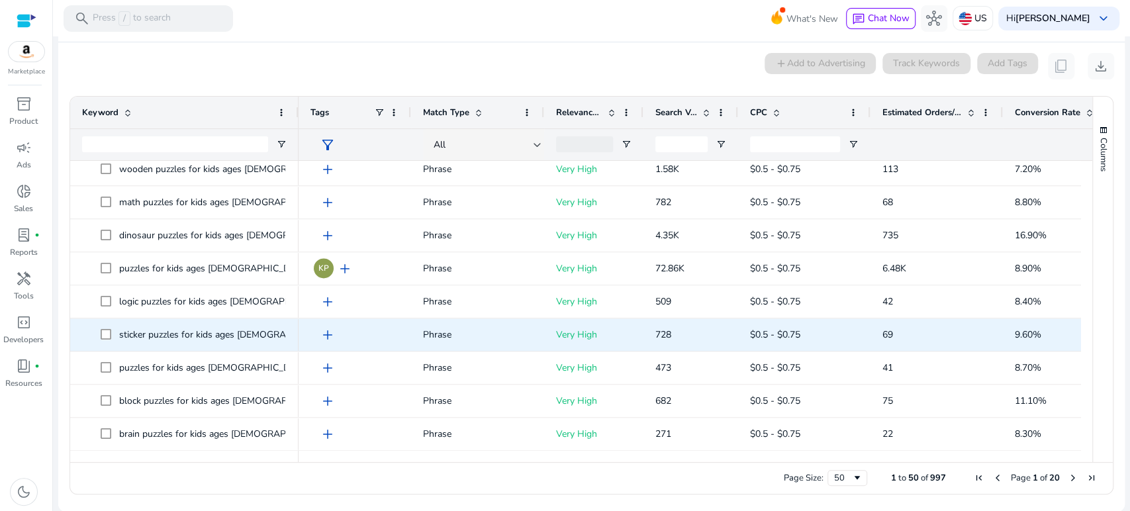
scroll to position [1364, 0]
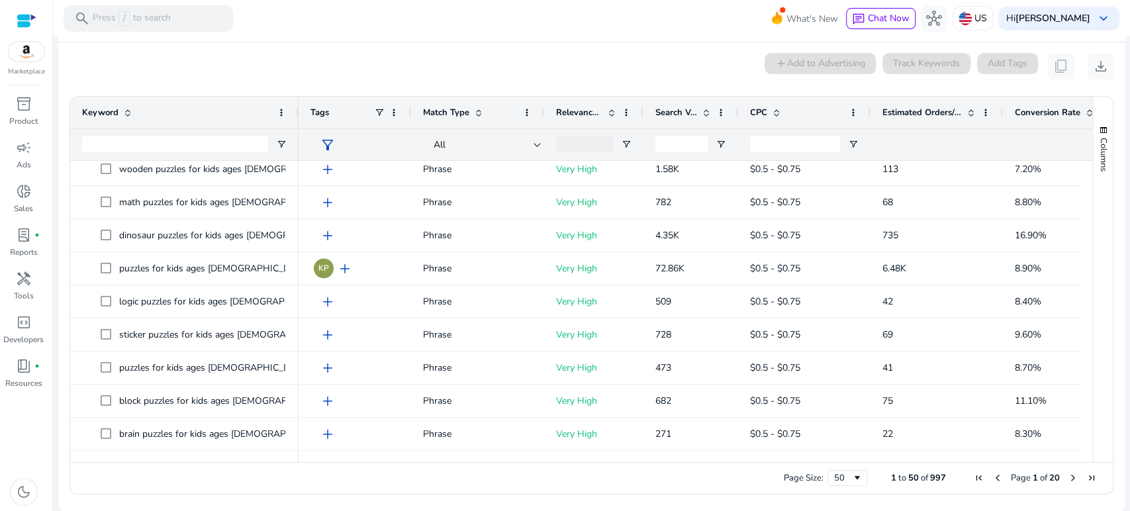
click at [344, 15] on mat-toolbar "search Press / to search What's New chat Chat Now hub US Hi [PERSON_NAME] keybo…" at bounding box center [591, 18] width 1077 height 36
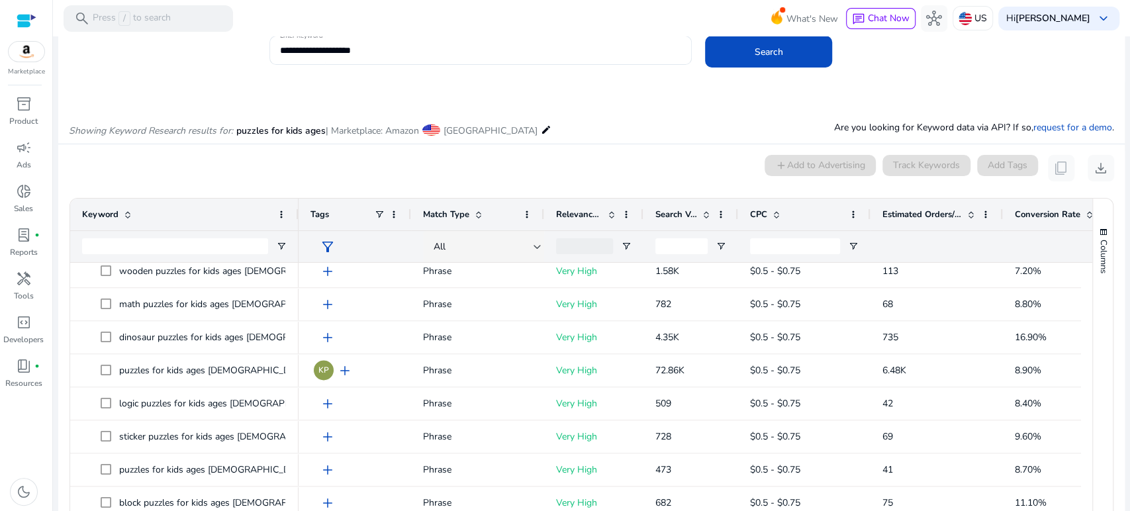
scroll to position [0, 0]
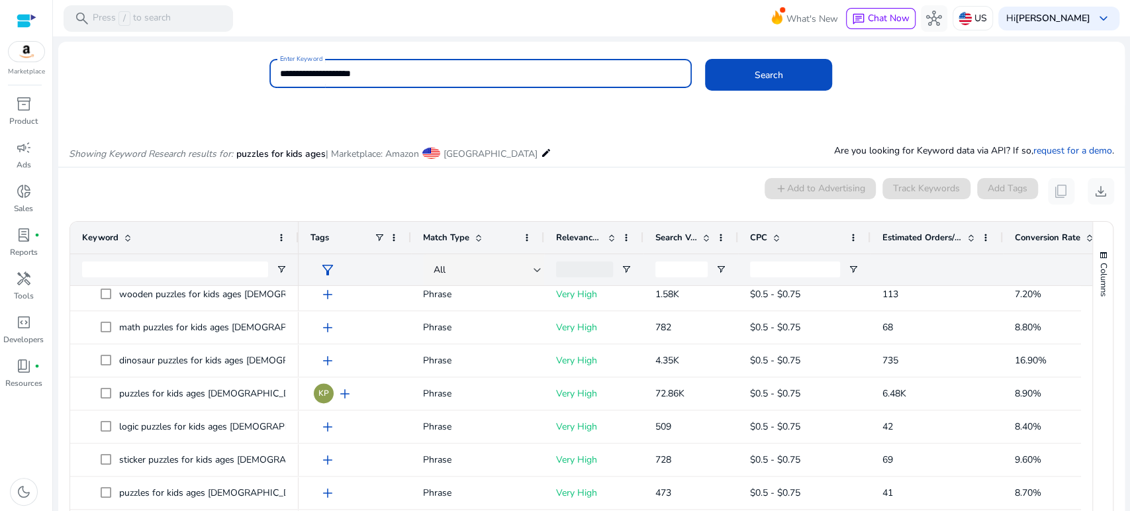
drag, startPoint x: 392, startPoint y: 73, endPoint x: 196, endPoint y: 78, distance: 196.6
click at [196, 78] on div "**********" at bounding box center [585, 80] width 1055 height 43
click at [705, 59] on button "Search" at bounding box center [768, 75] width 127 height 32
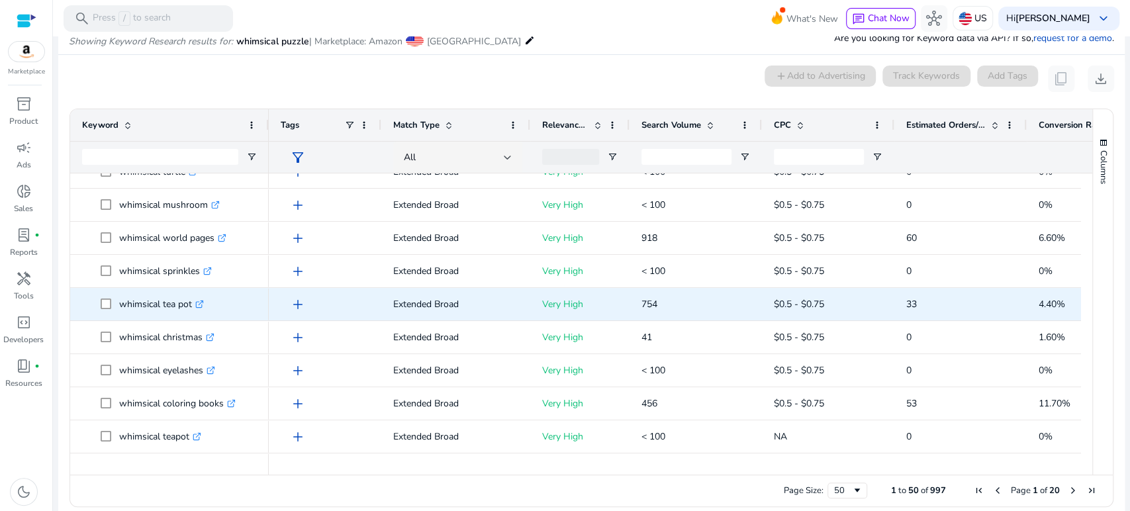
scroll to position [442, 0]
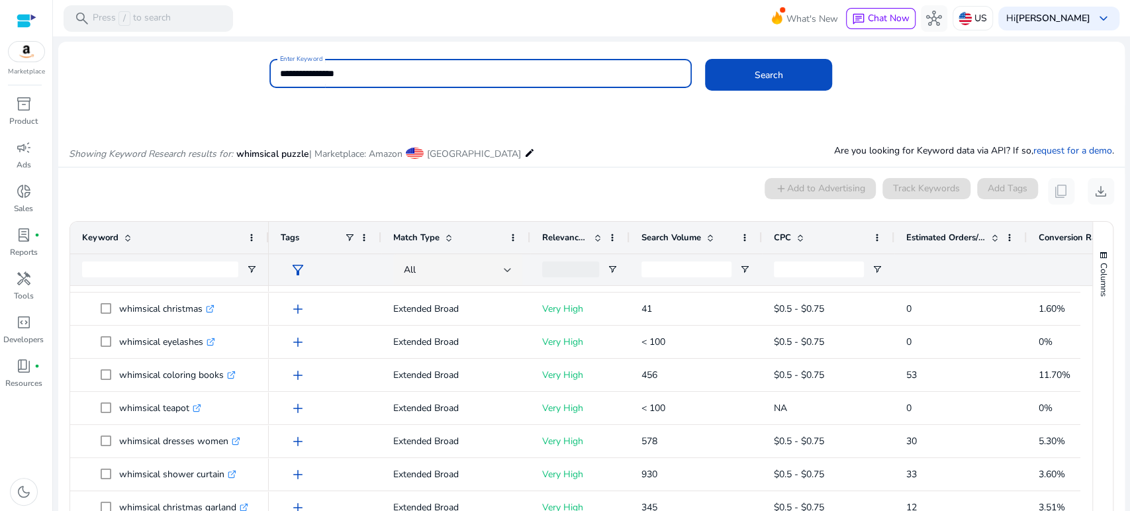
click at [324, 77] on input "**********" at bounding box center [480, 73] width 401 height 15
type input "**********"
click at [705, 59] on button "Search" at bounding box center [768, 75] width 127 height 32
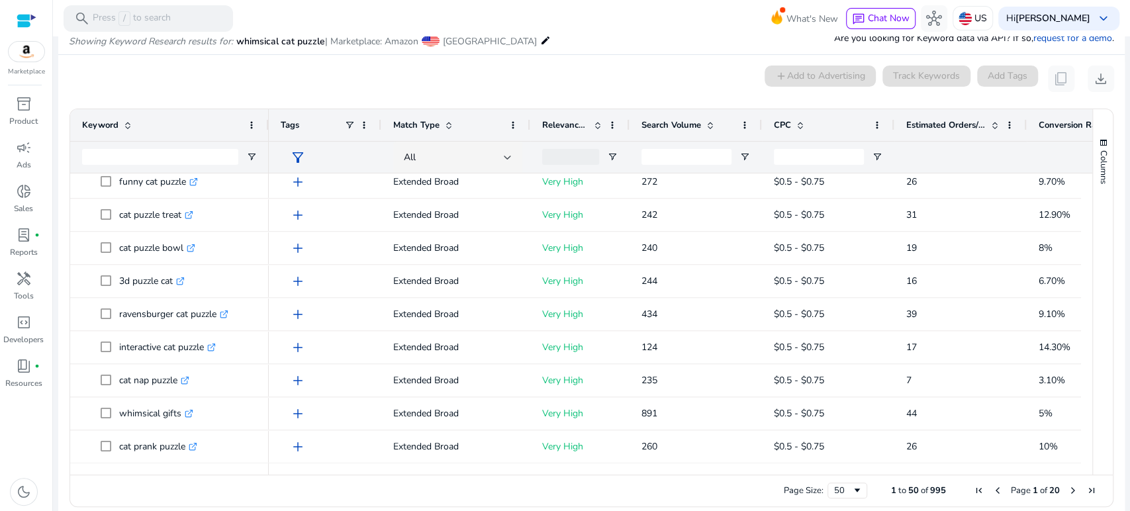
click at [296, 87] on div "0 keyword(s) selected add Add to Advertising Track Keywords Add Tags content_co…" at bounding box center [591, 79] width 1045 height 26
click at [355, 23] on mat-toolbar "search Press / to search What's New chat Chat Now hub US Hi [PERSON_NAME] keybo…" at bounding box center [591, 18] width 1077 height 36
